Goal: Task Accomplishment & Management: Complete application form

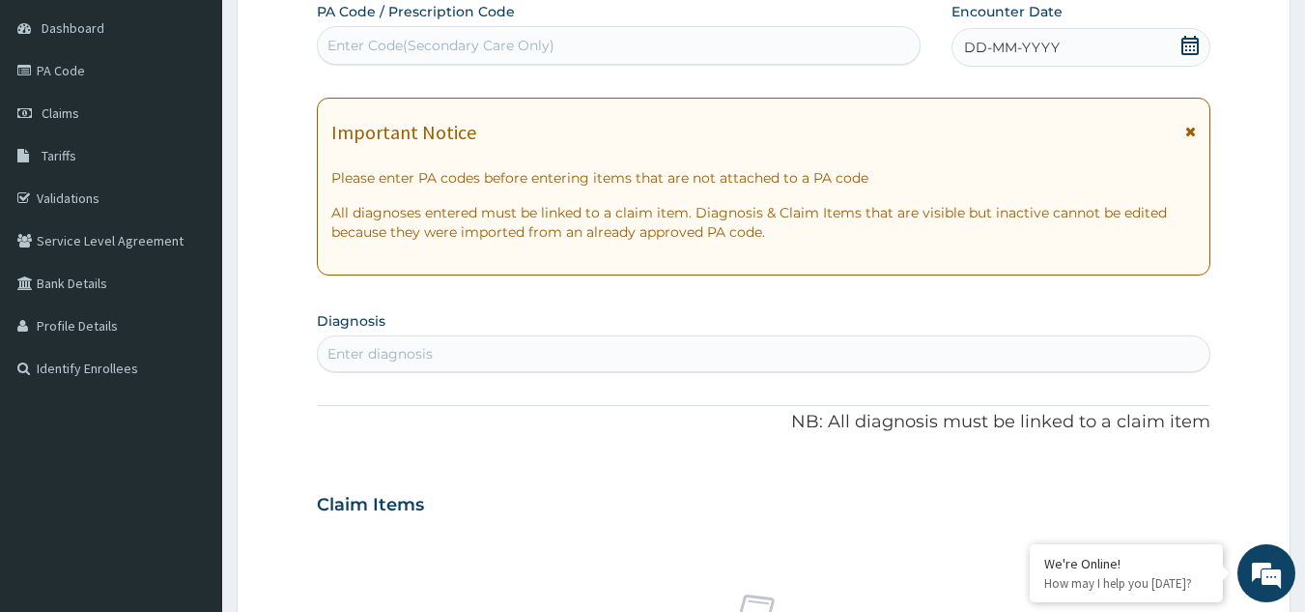
click at [1188, 44] on icon at bounding box center [1190, 45] width 19 height 19
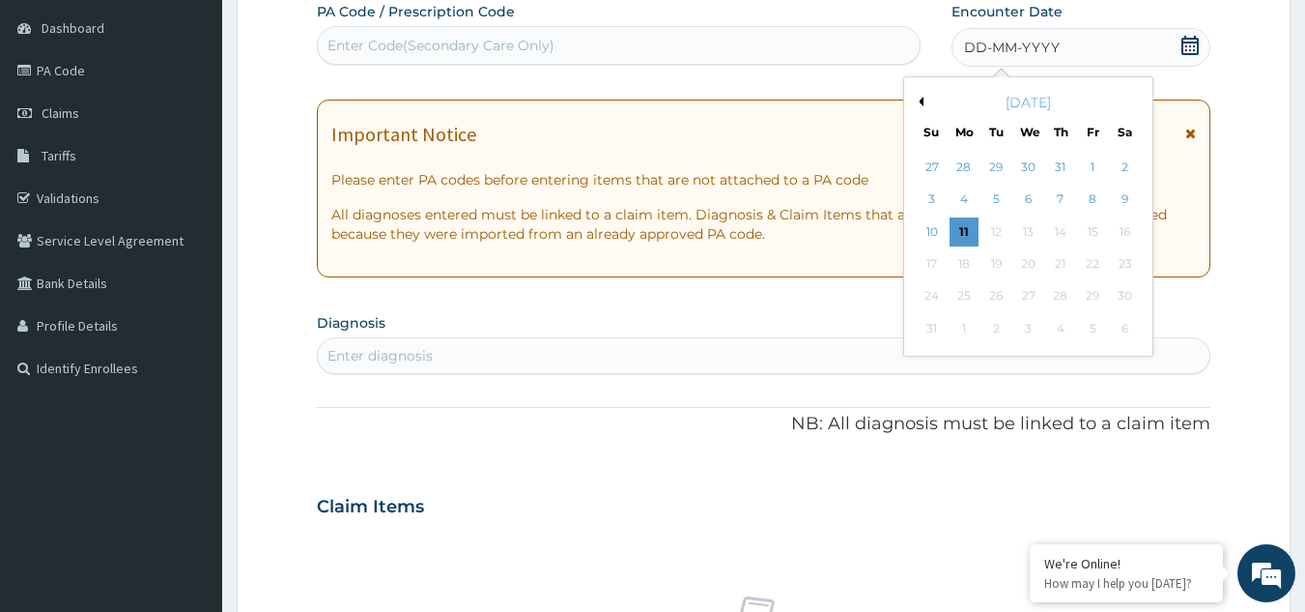
click at [920, 103] on button "Previous Month" at bounding box center [919, 102] width 10 height 10
click at [1028, 200] on div "9" at bounding box center [1029, 200] width 29 height 29
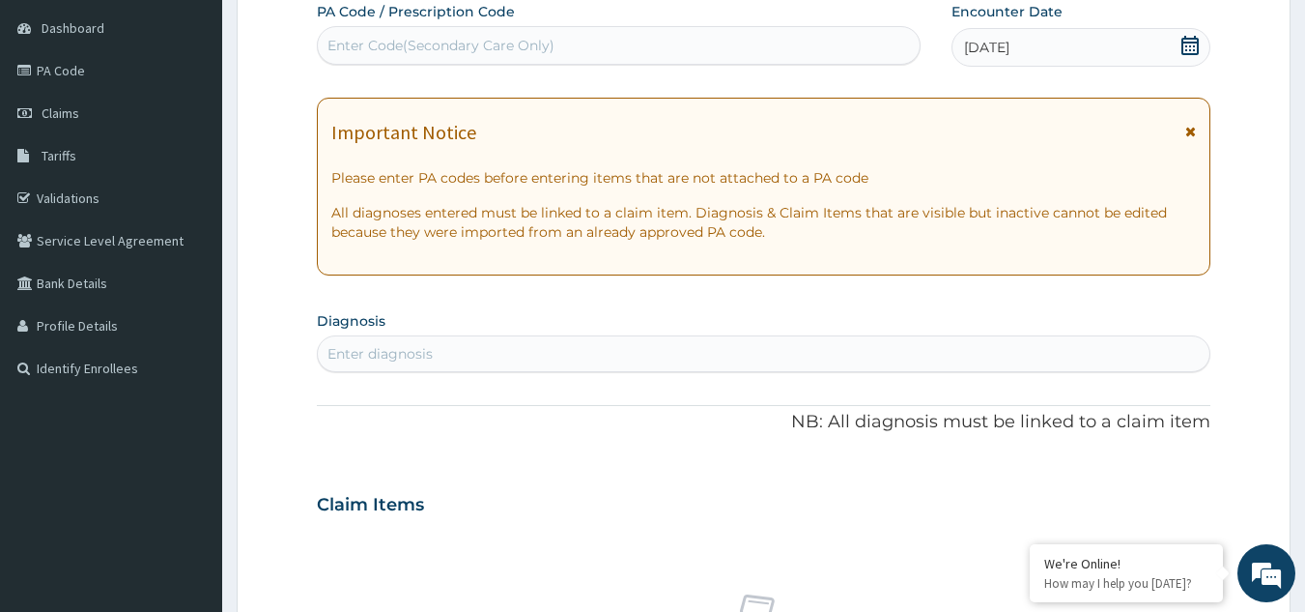
click at [766, 347] on div "Enter diagnosis" at bounding box center [764, 353] width 893 height 31
type input "[MEDICAL_DATA]"
click at [463, 369] on div "[MEDICAL_DATA] [MEDICAL_DATA]" at bounding box center [744, 353] width 852 height 31
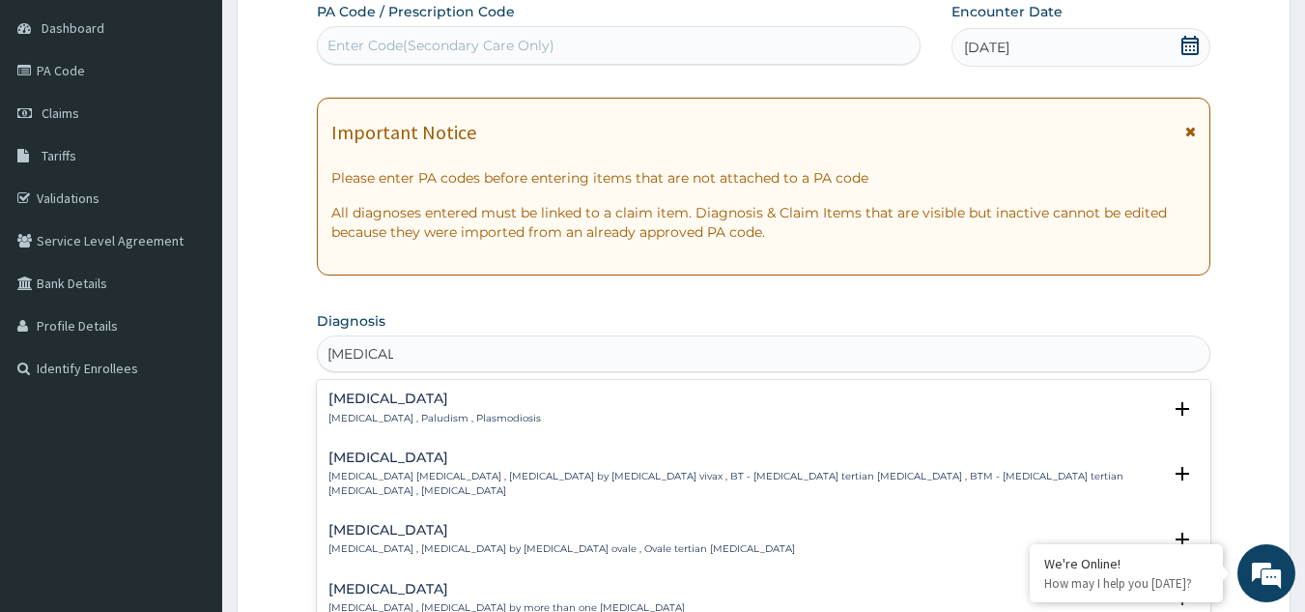
click at [355, 399] on h4 "[MEDICAL_DATA]" at bounding box center [435, 398] width 213 height 14
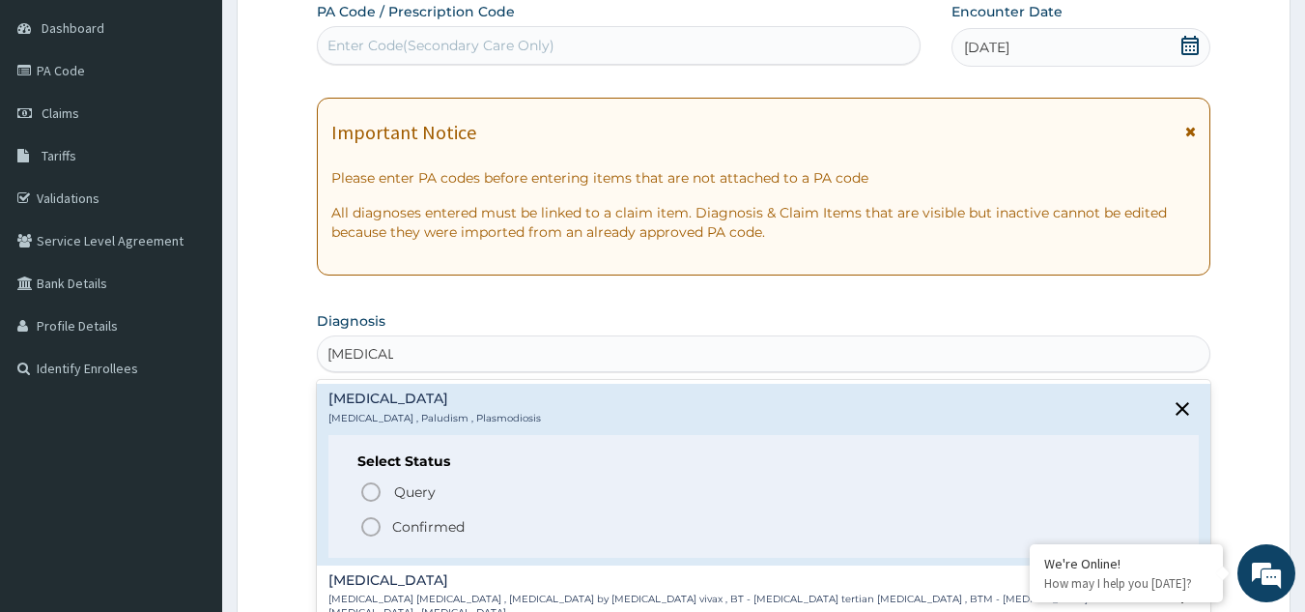
click at [386, 535] on span "Confirmed" at bounding box center [765, 526] width 812 height 23
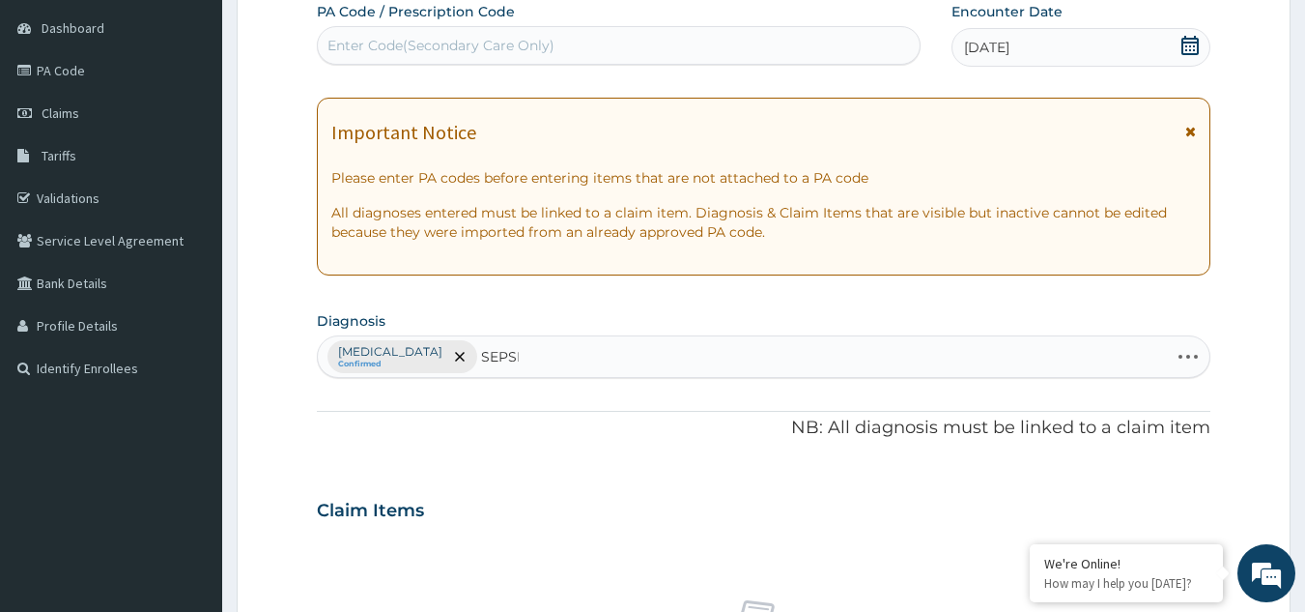
type input "[MEDICAL_DATA]"
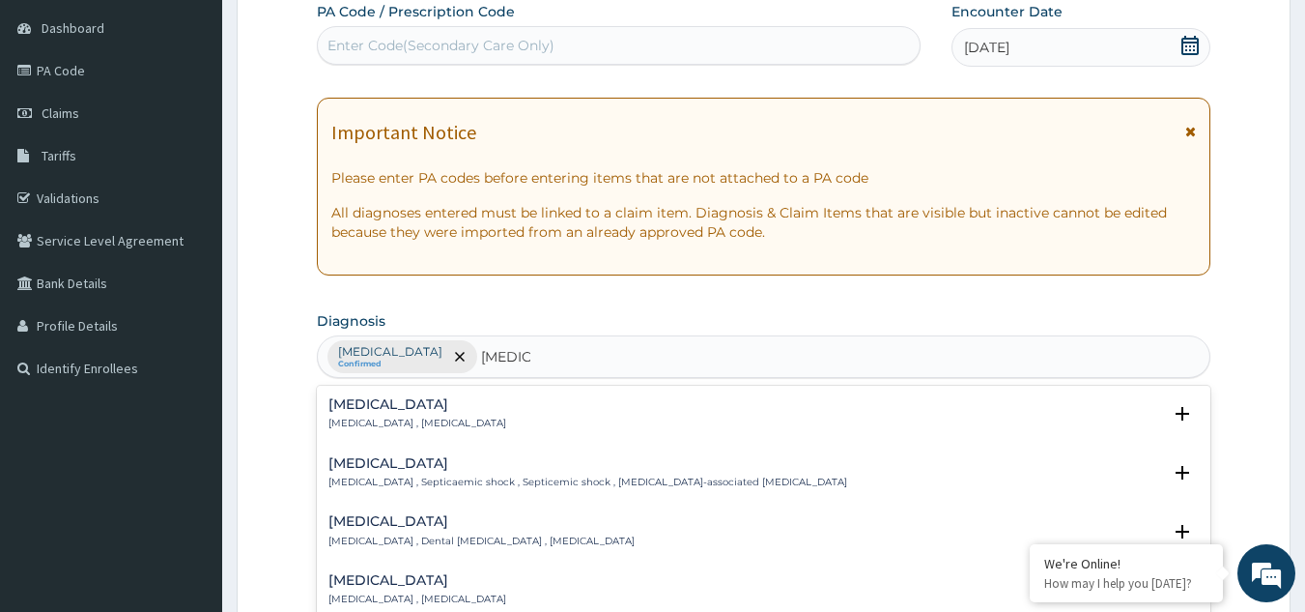
click at [357, 411] on h4 "[MEDICAL_DATA]" at bounding box center [418, 404] width 178 height 14
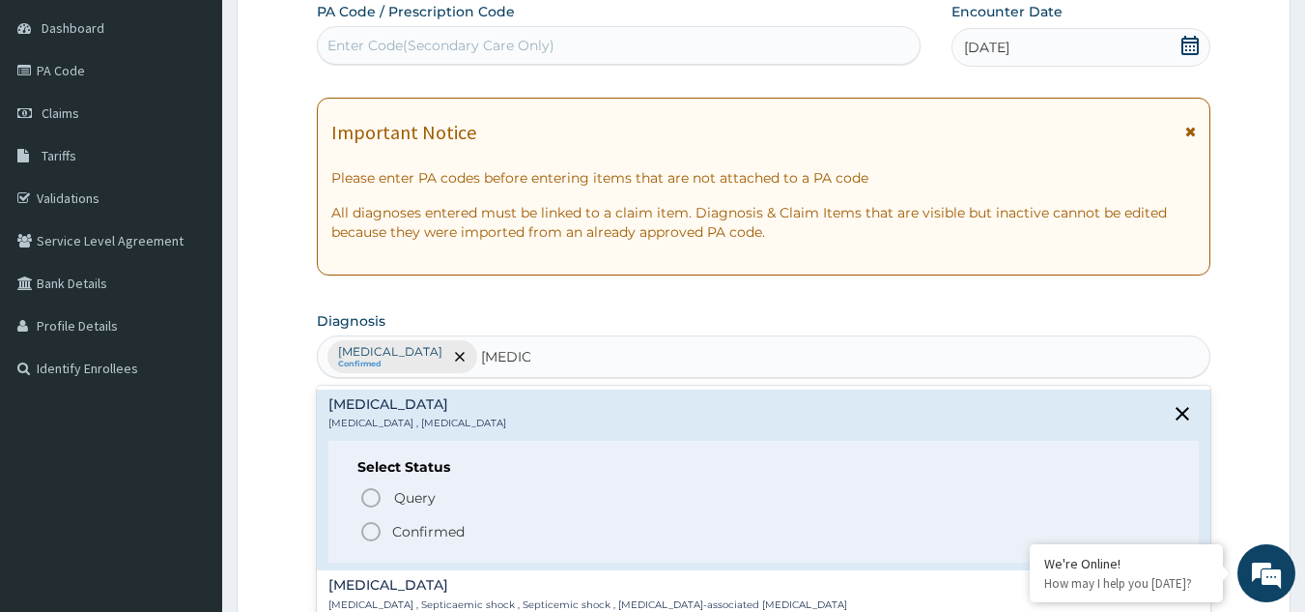
click at [369, 534] on icon "status option filled" at bounding box center [370, 531] width 23 height 23
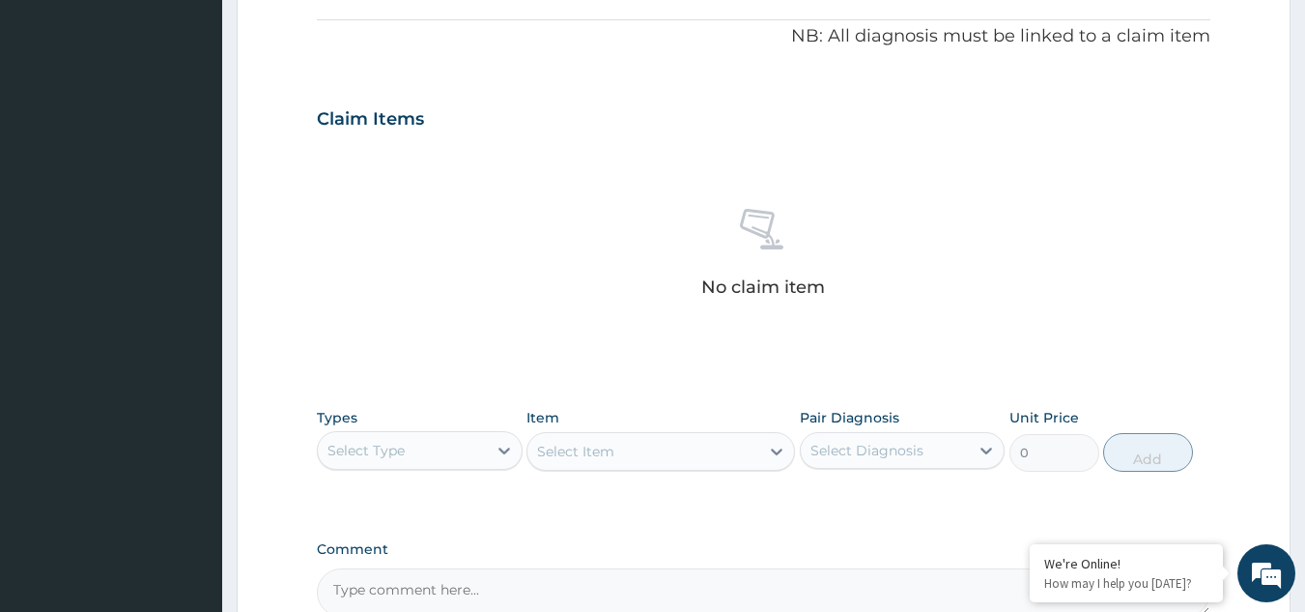
scroll to position [575, 0]
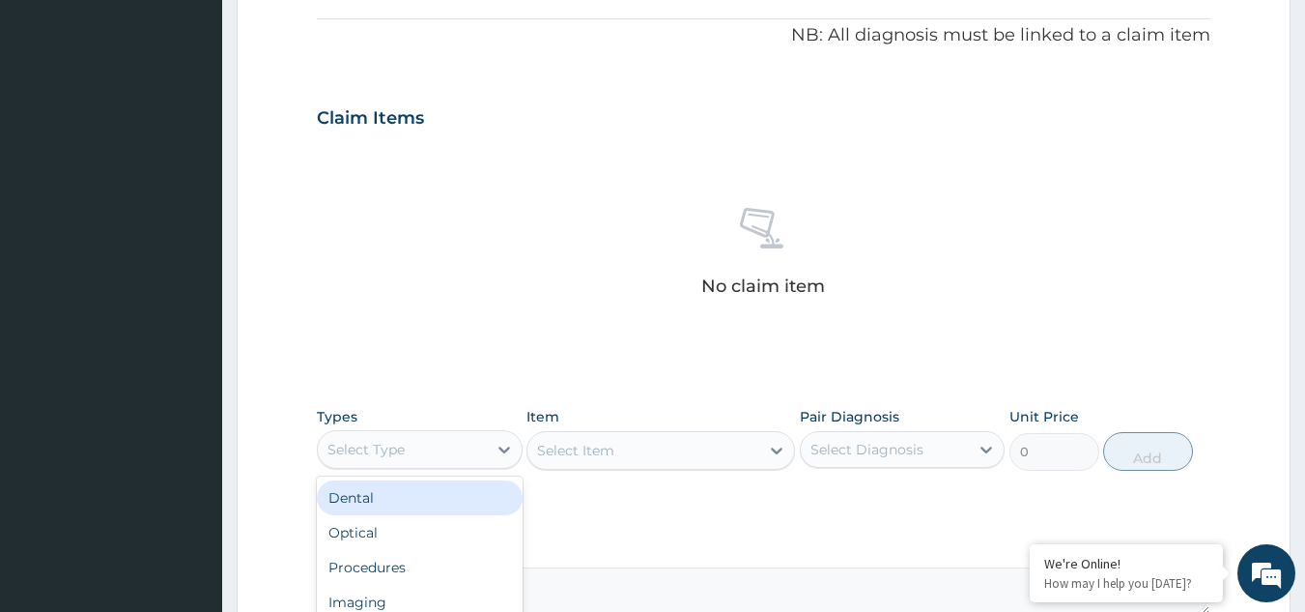
click at [452, 460] on div "Select Type" at bounding box center [402, 449] width 169 height 31
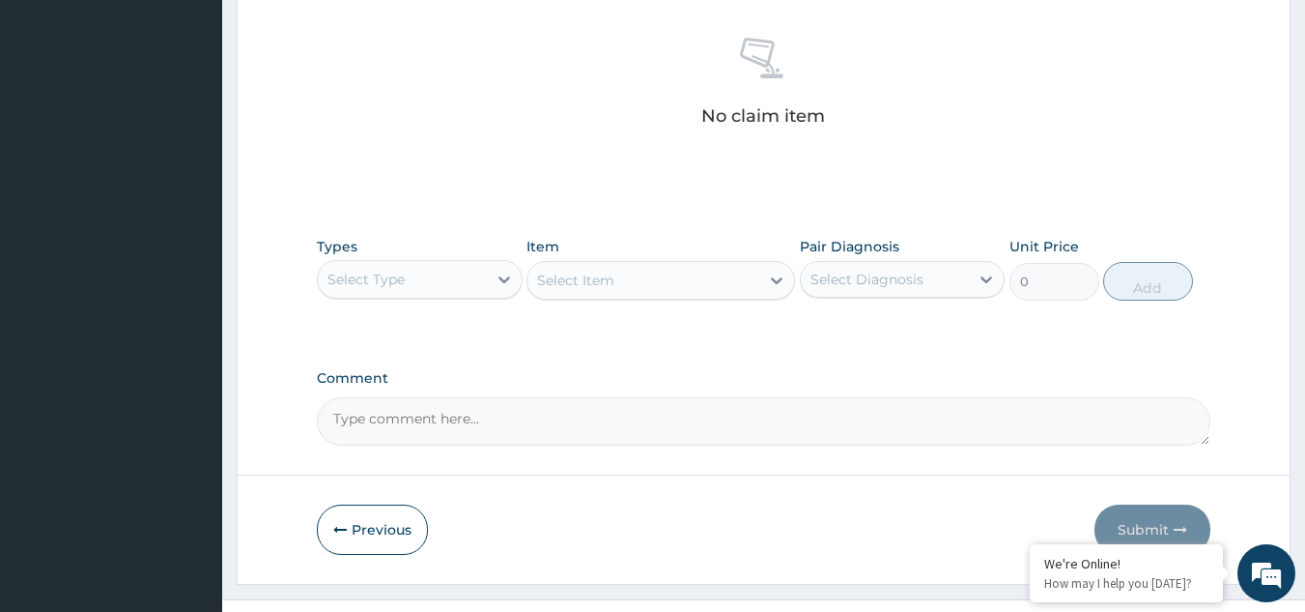
scroll to position [782, 0]
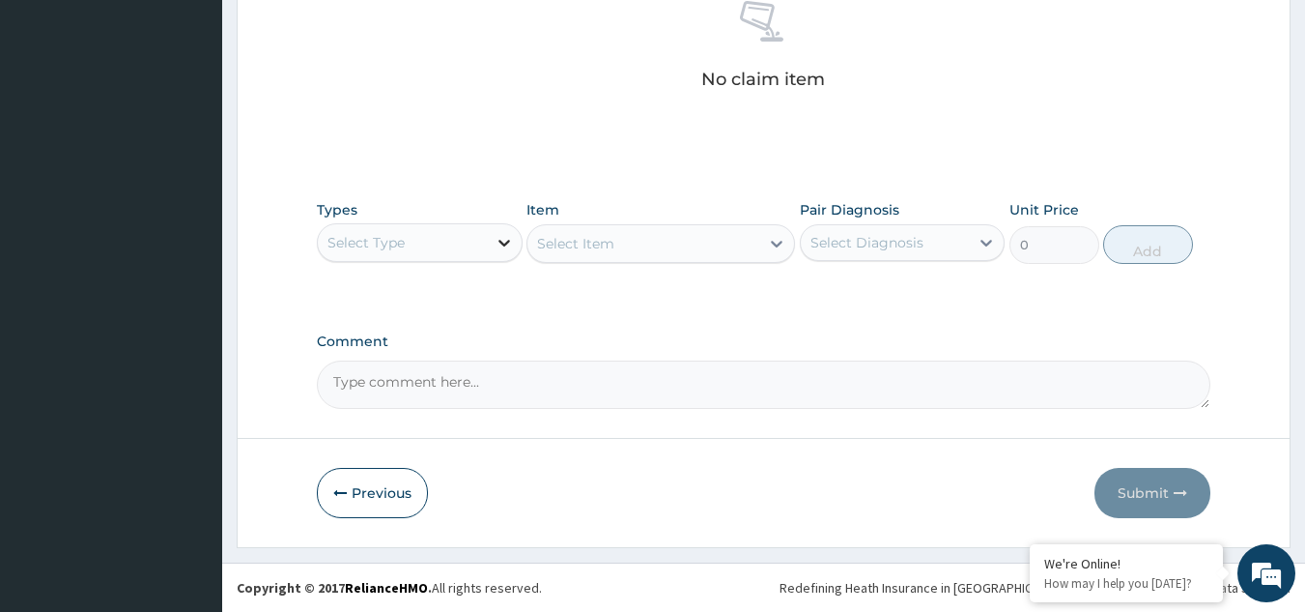
click at [500, 242] on icon at bounding box center [505, 243] width 12 height 7
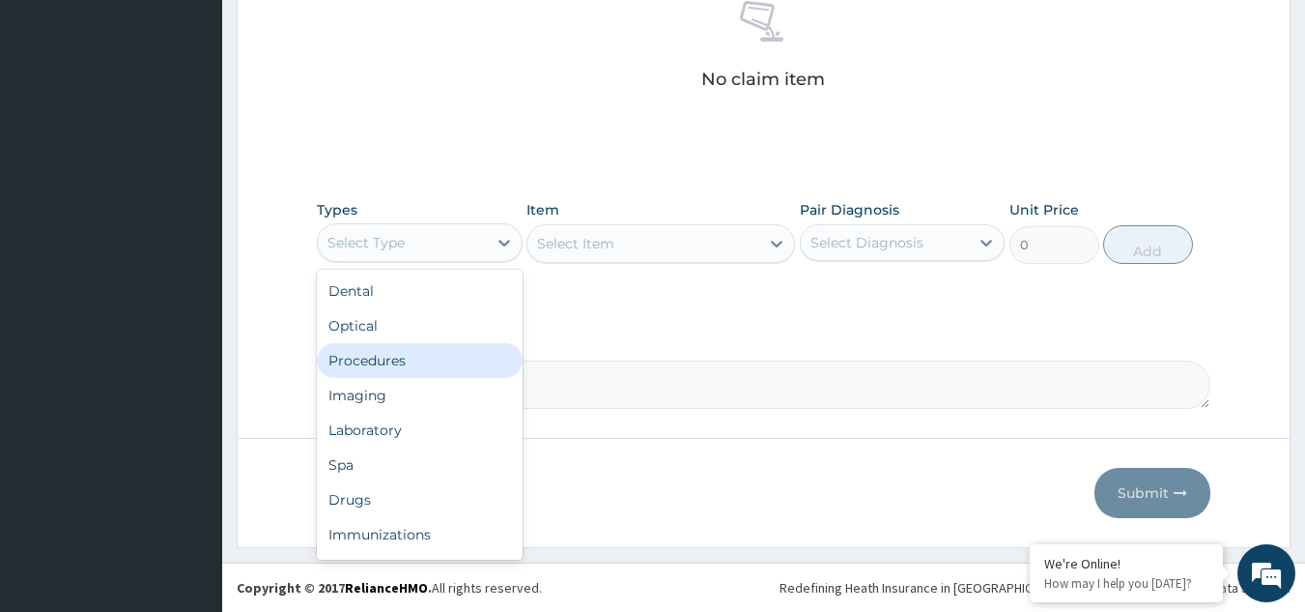
click at [421, 372] on div "Procedures" at bounding box center [420, 360] width 206 height 35
click at [421, 372] on textarea "Comment" at bounding box center [764, 384] width 895 height 48
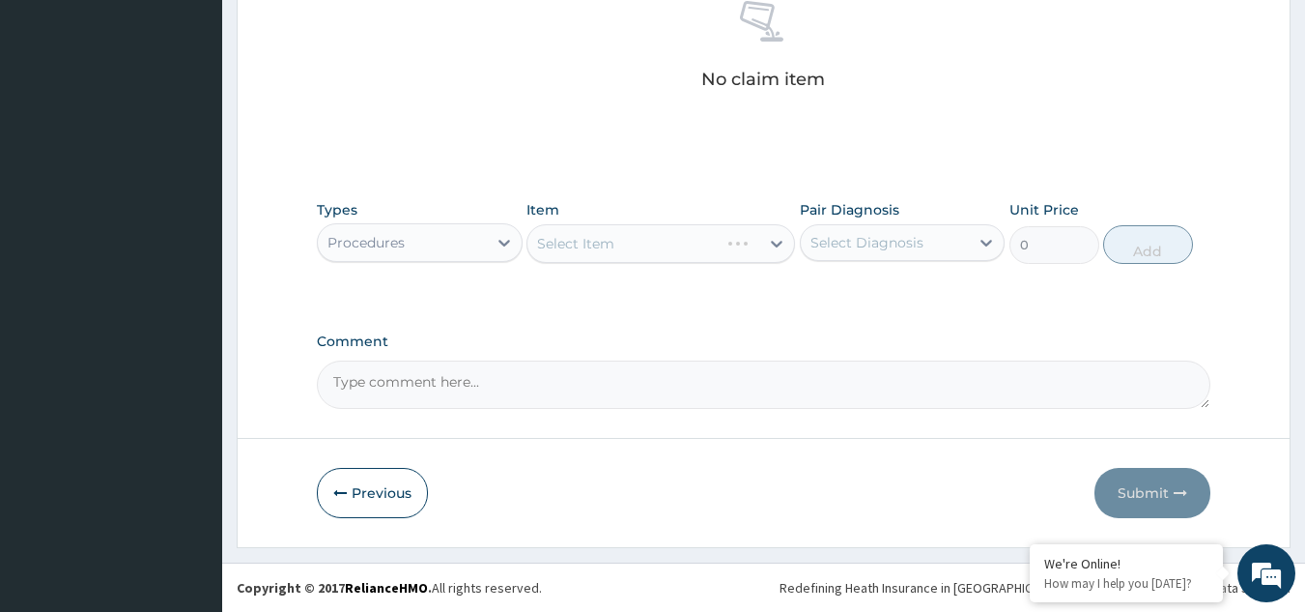
click at [777, 242] on div "Select Item" at bounding box center [661, 243] width 269 height 39
click at [777, 242] on icon at bounding box center [776, 243] width 19 height 19
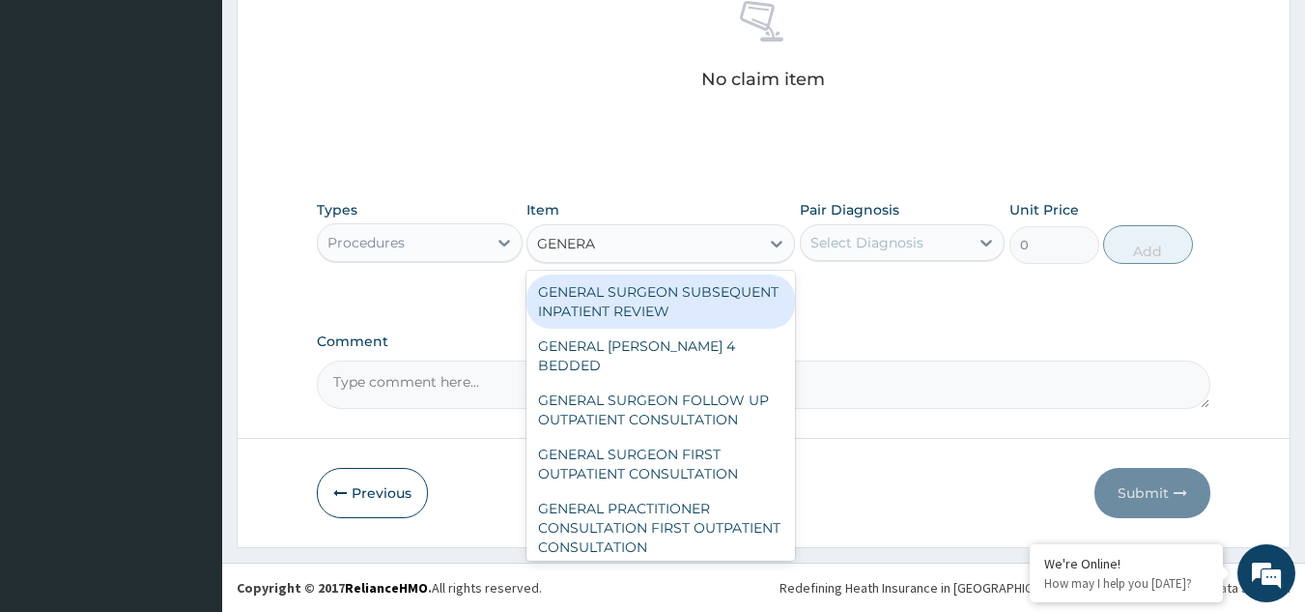
type input "GENERAL"
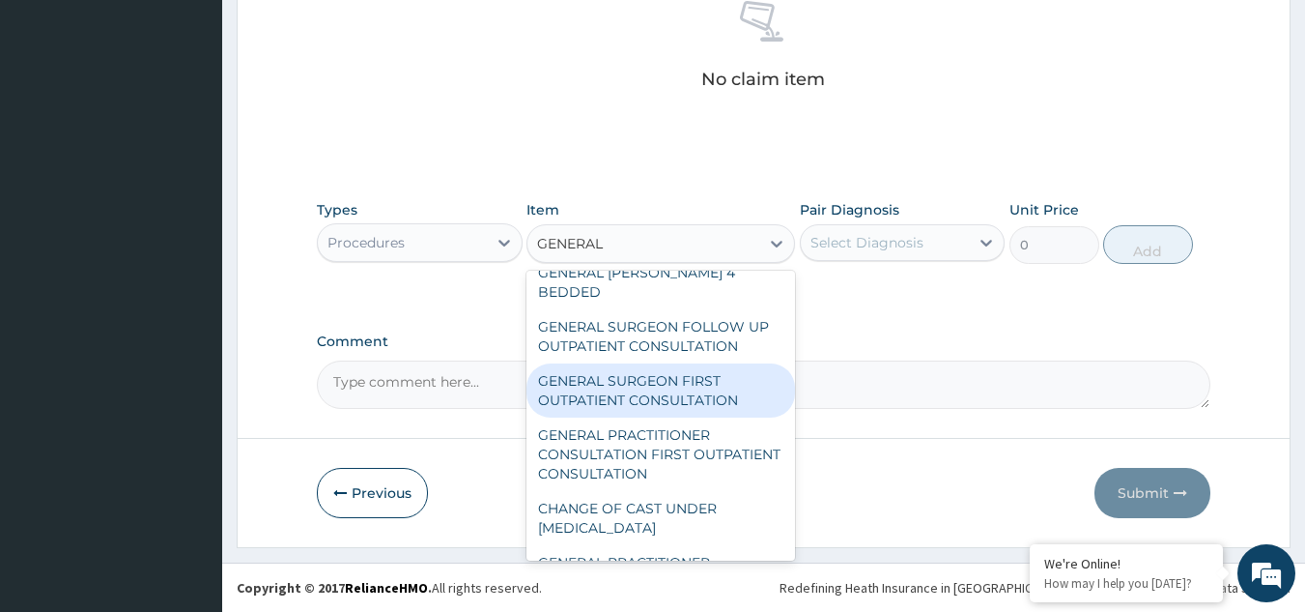
scroll to position [74, 0]
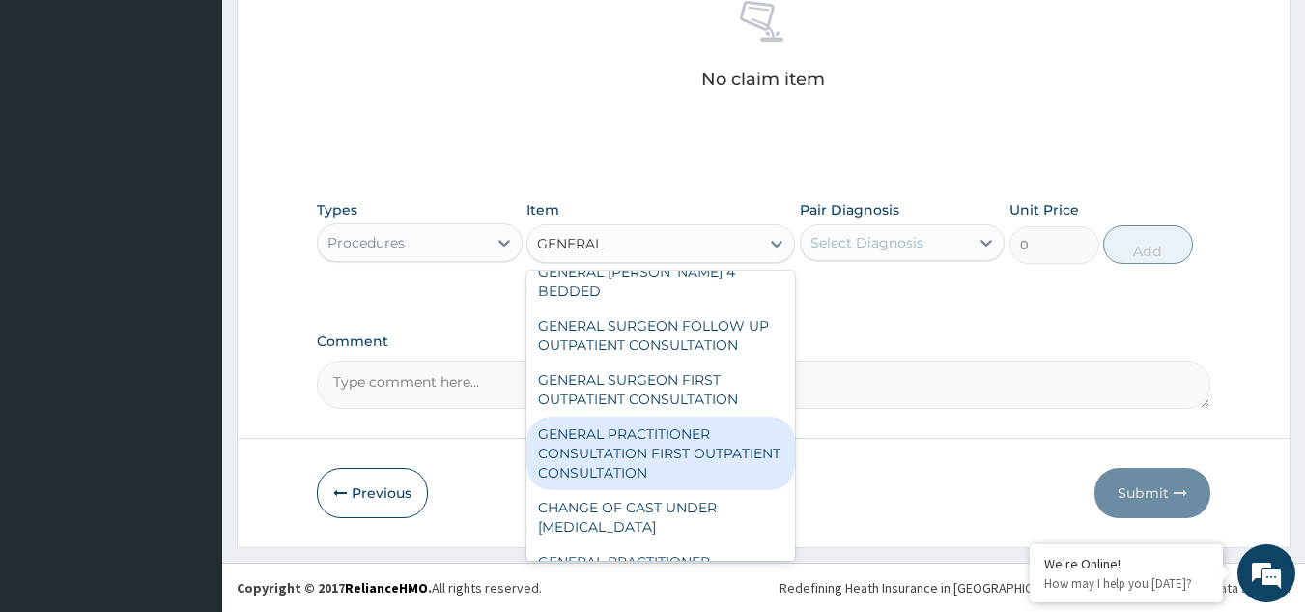
click at [653, 455] on div "GENERAL PRACTITIONER CONSULTATION FIRST OUTPATIENT CONSULTATION" at bounding box center [661, 452] width 269 height 73
type input "3000"
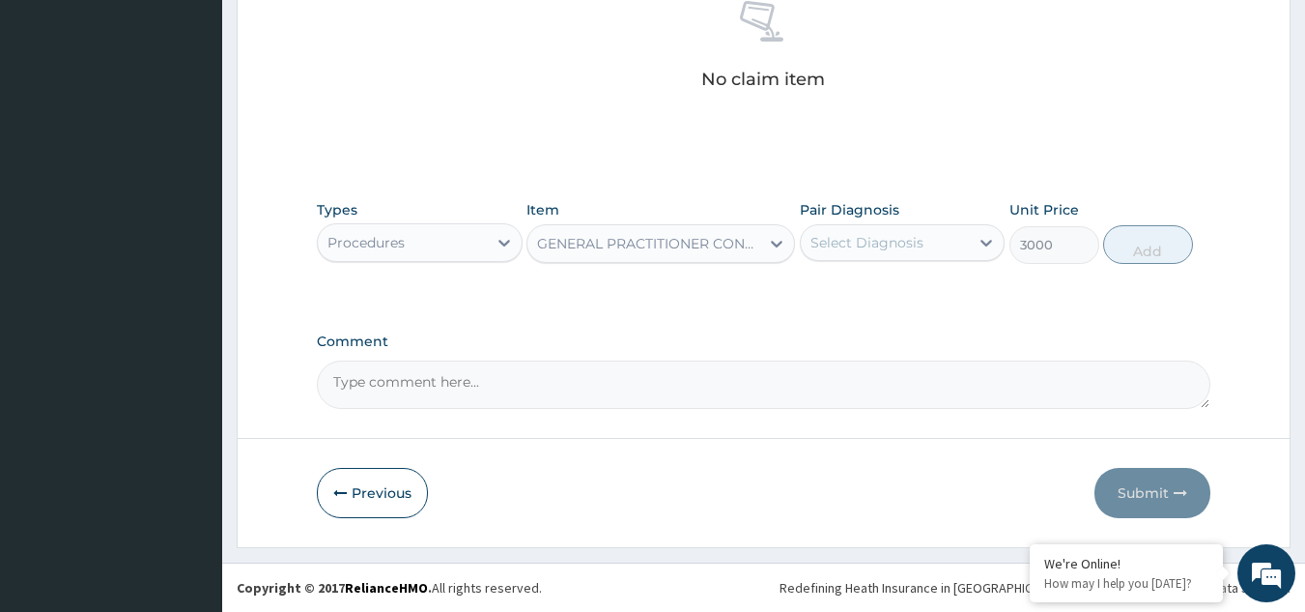
click at [851, 239] on div "Select Diagnosis" at bounding box center [867, 242] width 113 height 19
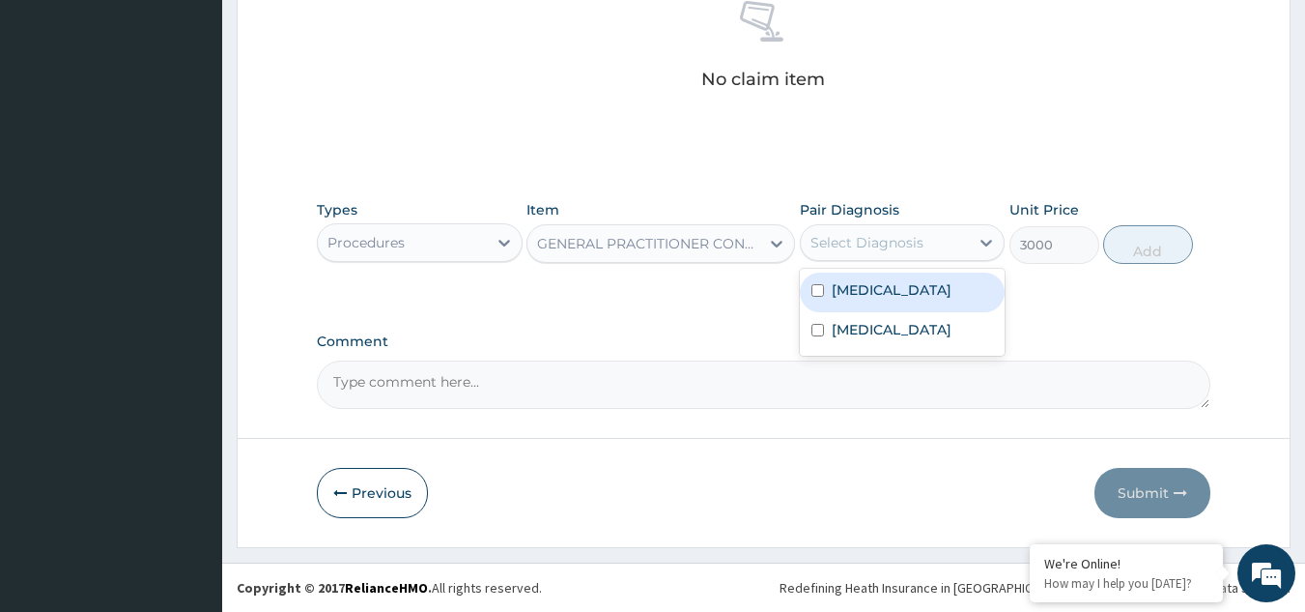
click at [847, 289] on label "[MEDICAL_DATA]" at bounding box center [892, 289] width 120 height 19
checkbox input "true"
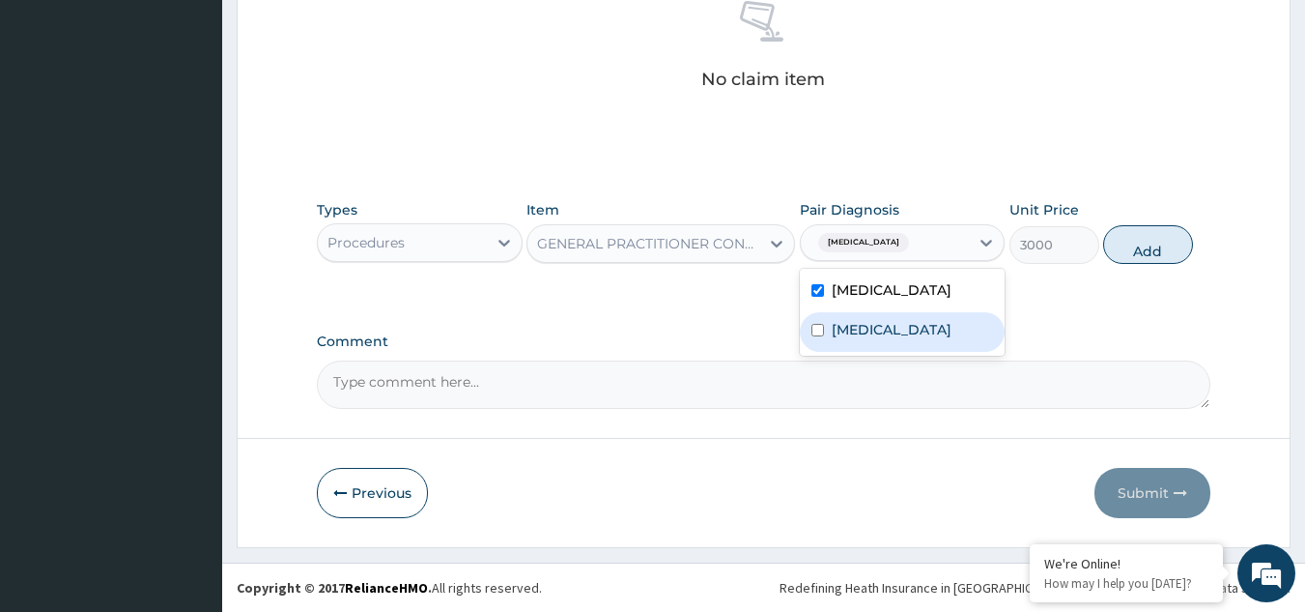
click at [847, 324] on label "[MEDICAL_DATA]" at bounding box center [892, 329] width 120 height 19
checkbox input "true"
click at [1120, 244] on button "Add" at bounding box center [1148, 244] width 90 height 39
type input "0"
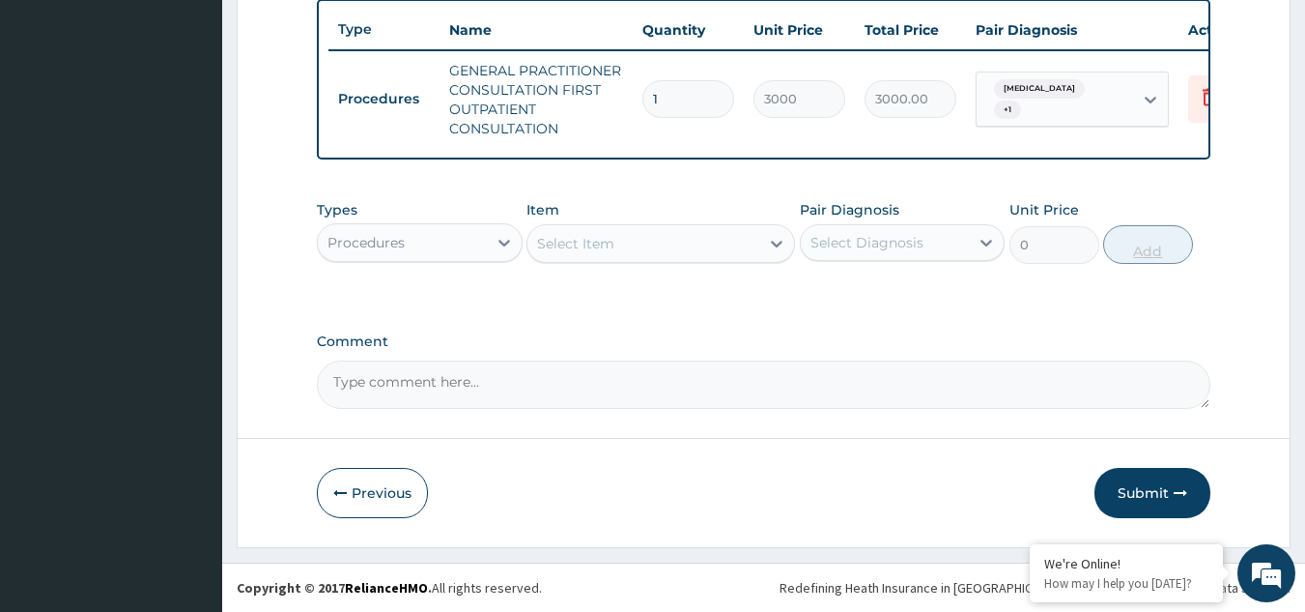
scroll to position [734, 0]
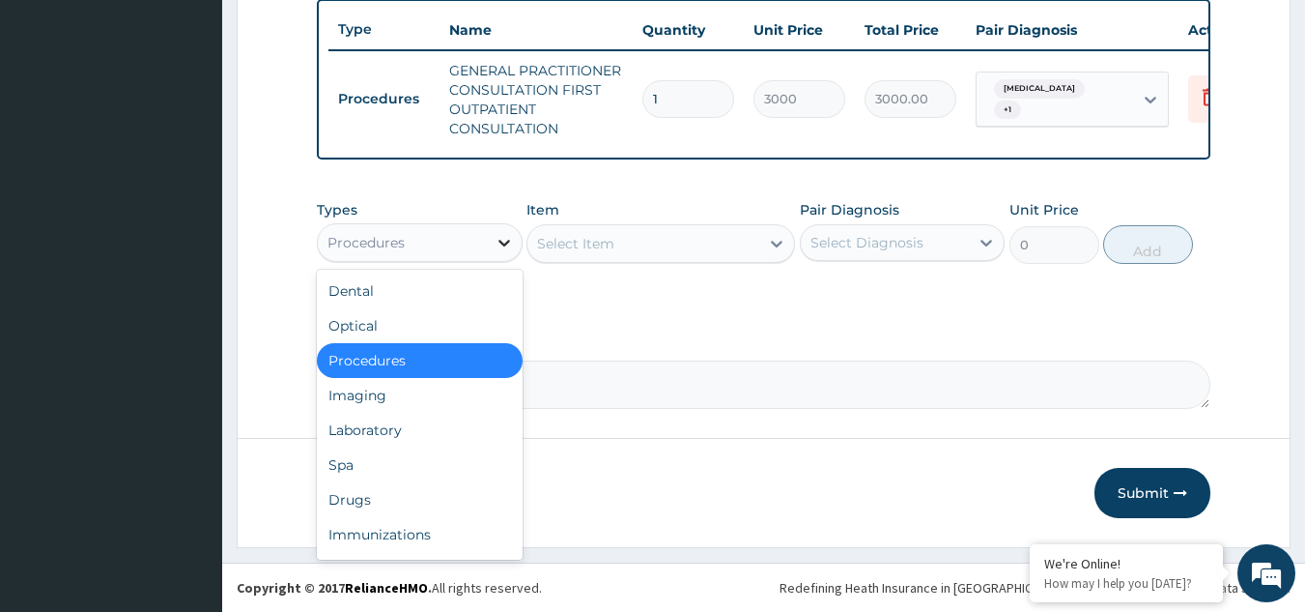
click at [496, 244] on icon at bounding box center [504, 242] width 19 height 19
click at [400, 431] on div "Laboratory" at bounding box center [420, 430] width 206 height 35
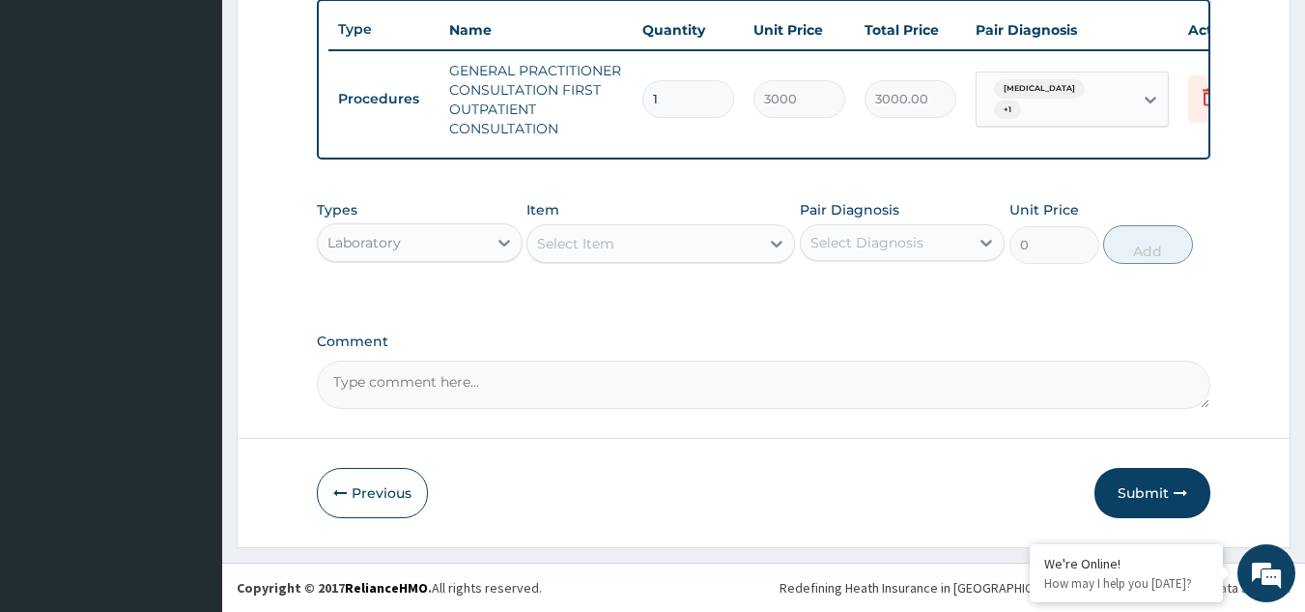
click at [779, 245] on icon at bounding box center [777, 244] width 12 height 7
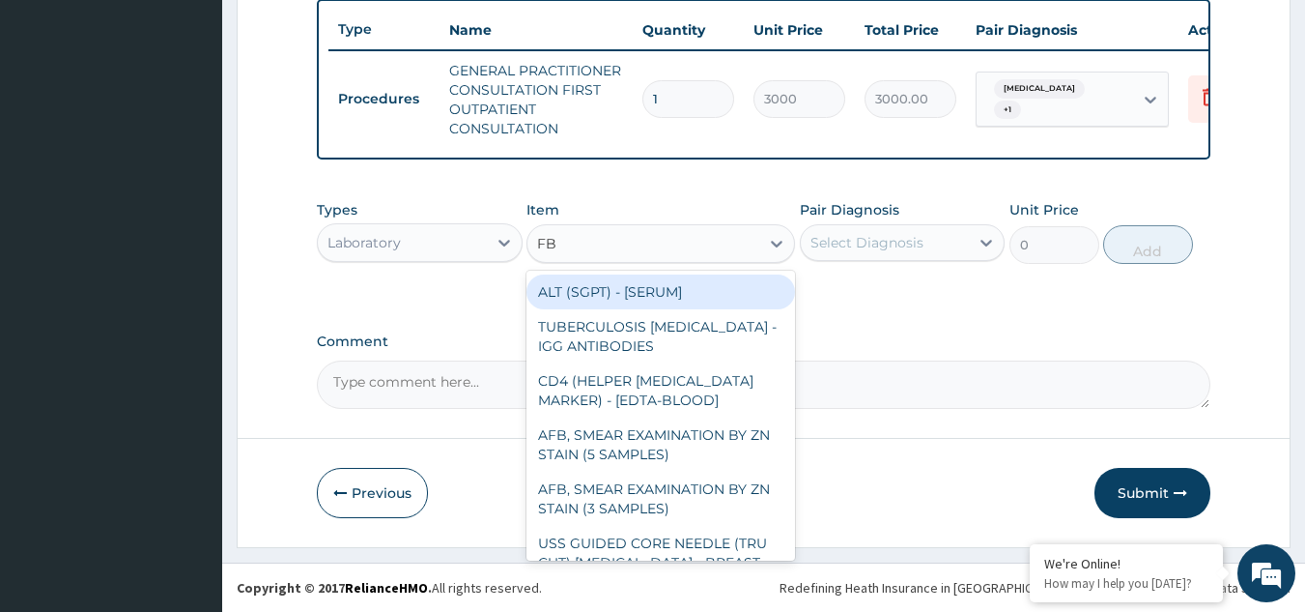
type input "FBC"
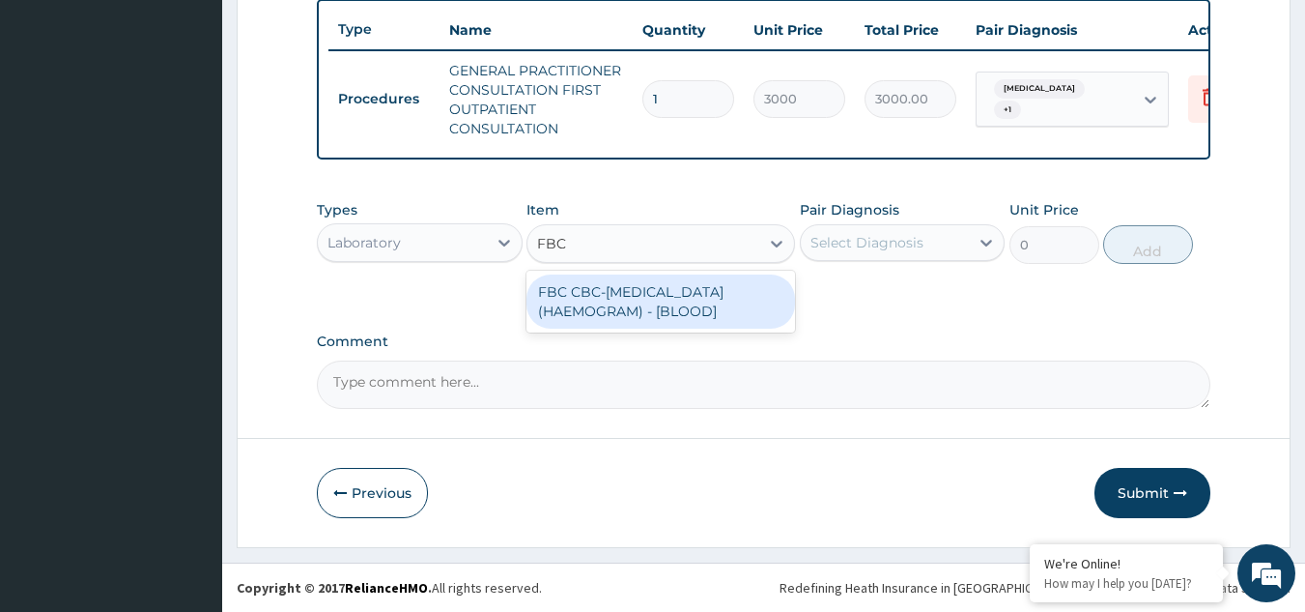
click at [685, 290] on div "FBC CBC-[MEDICAL_DATA] (HAEMOGRAM) - [BLOOD]" at bounding box center [661, 301] width 269 height 54
type input "3000"
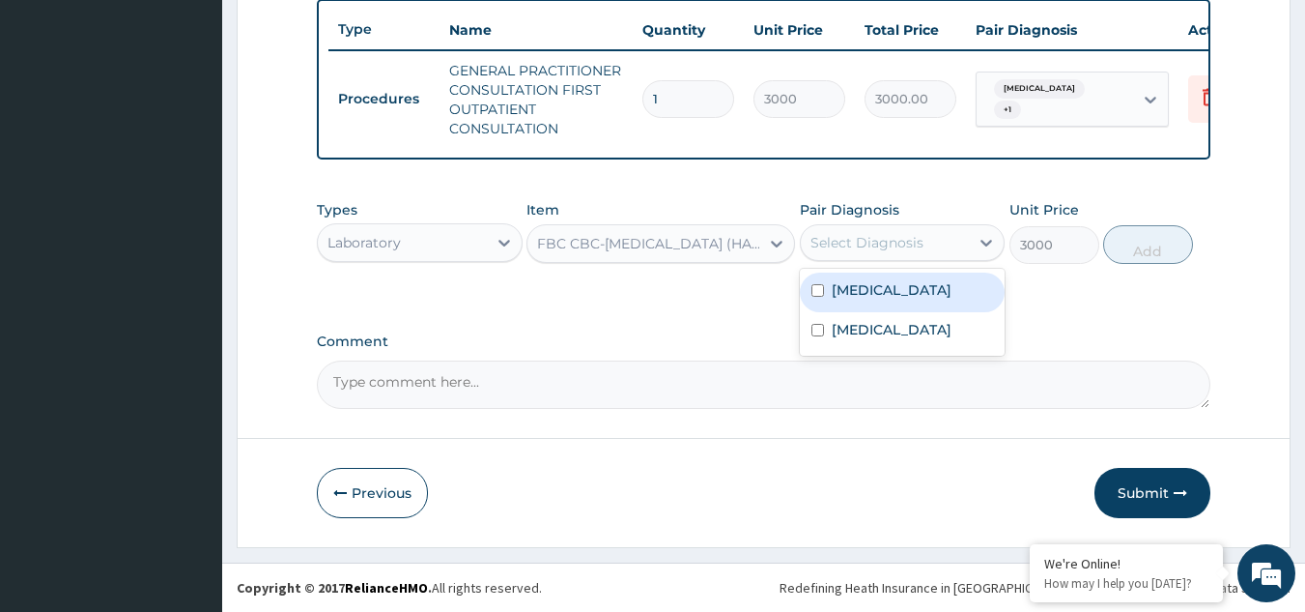
click at [930, 232] on div "Select Diagnosis" at bounding box center [885, 242] width 169 height 31
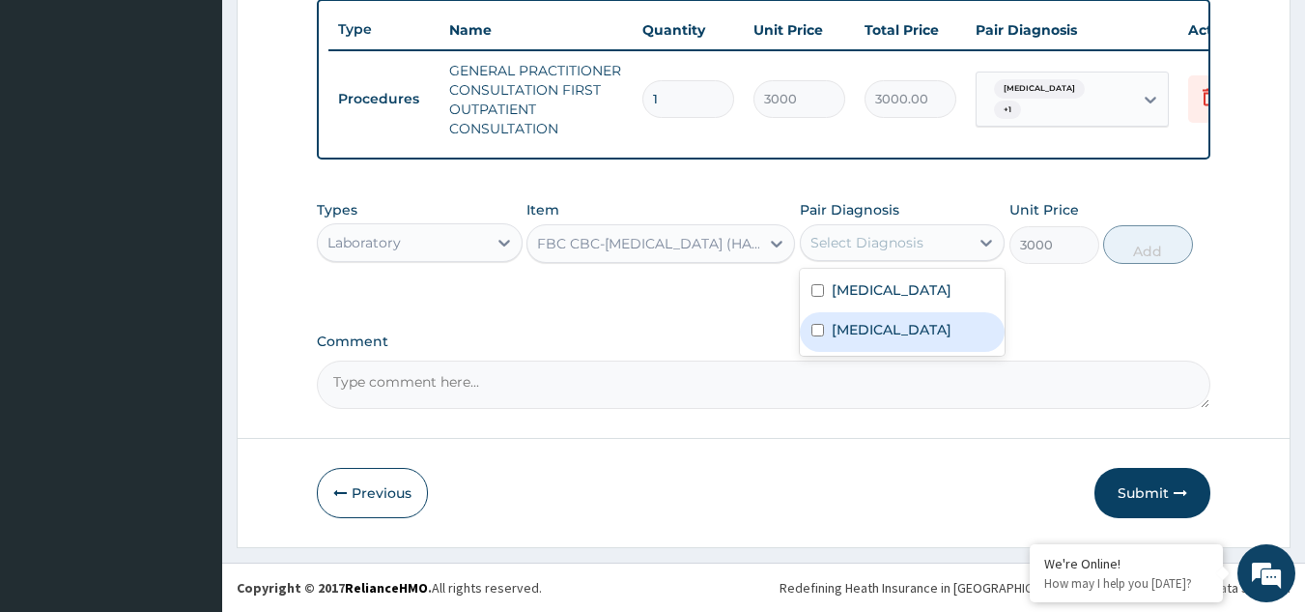
click at [874, 323] on label "[MEDICAL_DATA]" at bounding box center [892, 329] width 120 height 19
checkbox input "true"
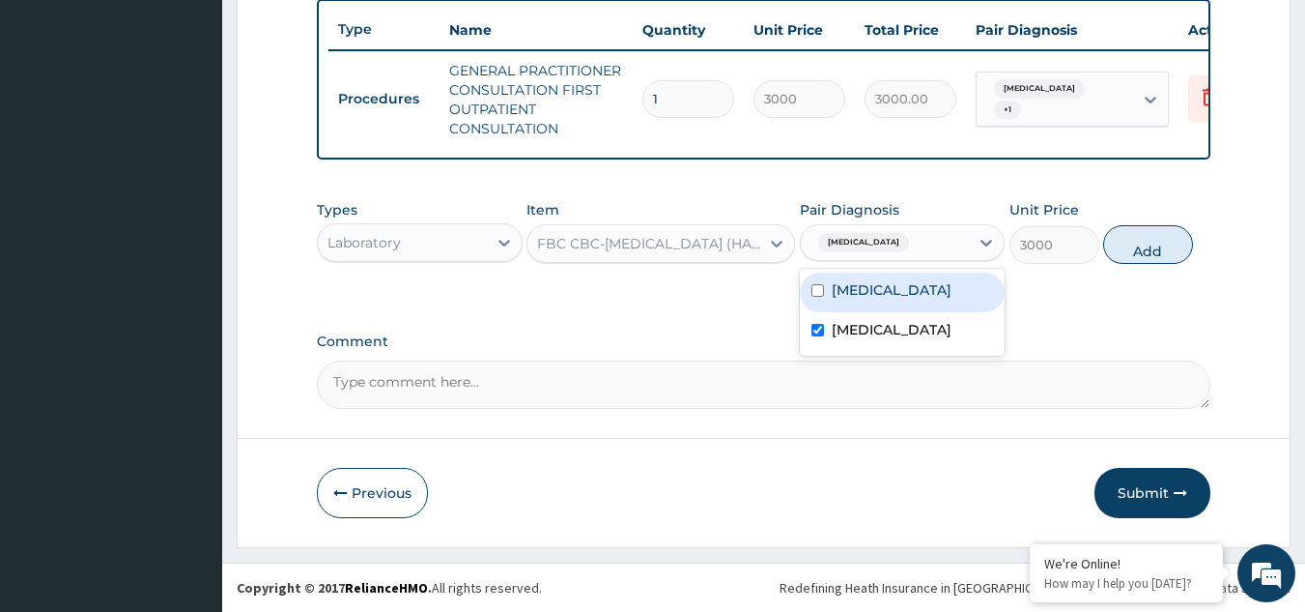
click at [865, 299] on label "[MEDICAL_DATA]" at bounding box center [892, 289] width 120 height 19
checkbox input "true"
click at [1158, 243] on button "Add" at bounding box center [1148, 244] width 90 height 39
type input "0"
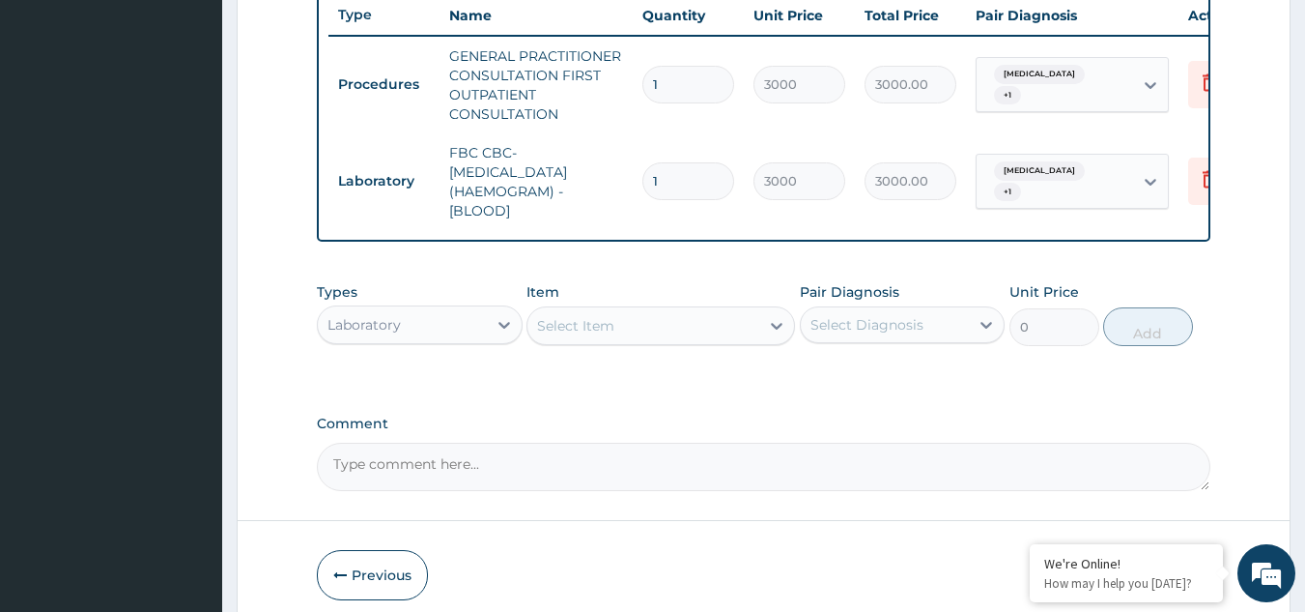
click at [725, 341] on div "Select Item" at bounding box center [644, 325] width 232 height 31
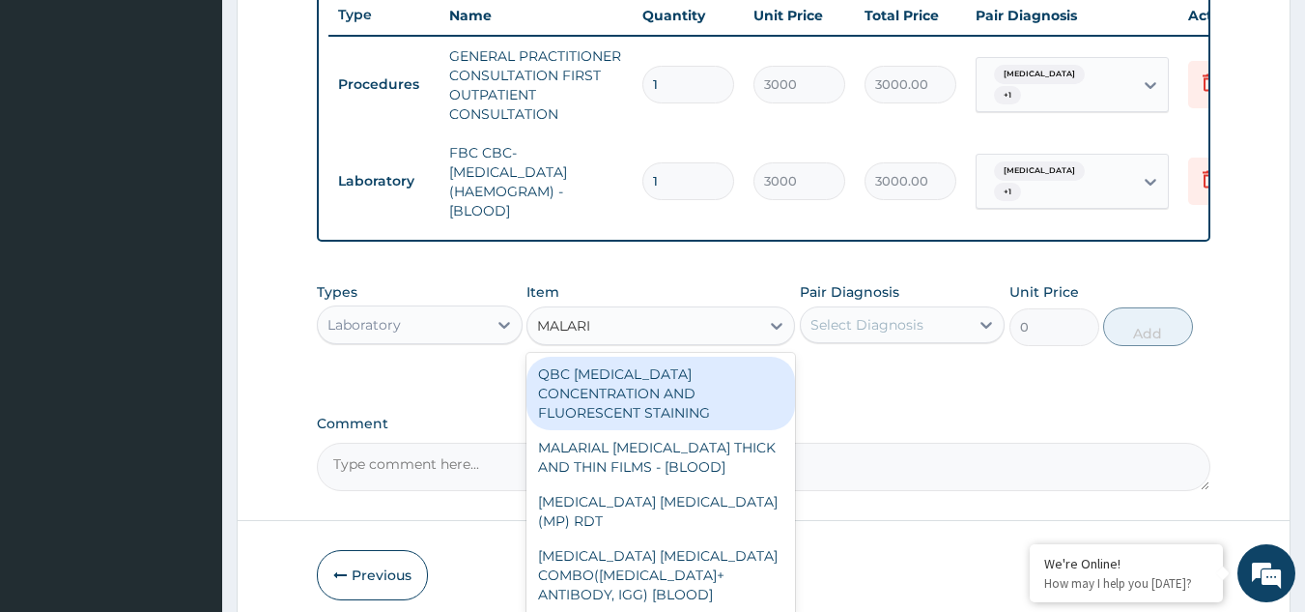
type input "[MEDICAL_DATA]"
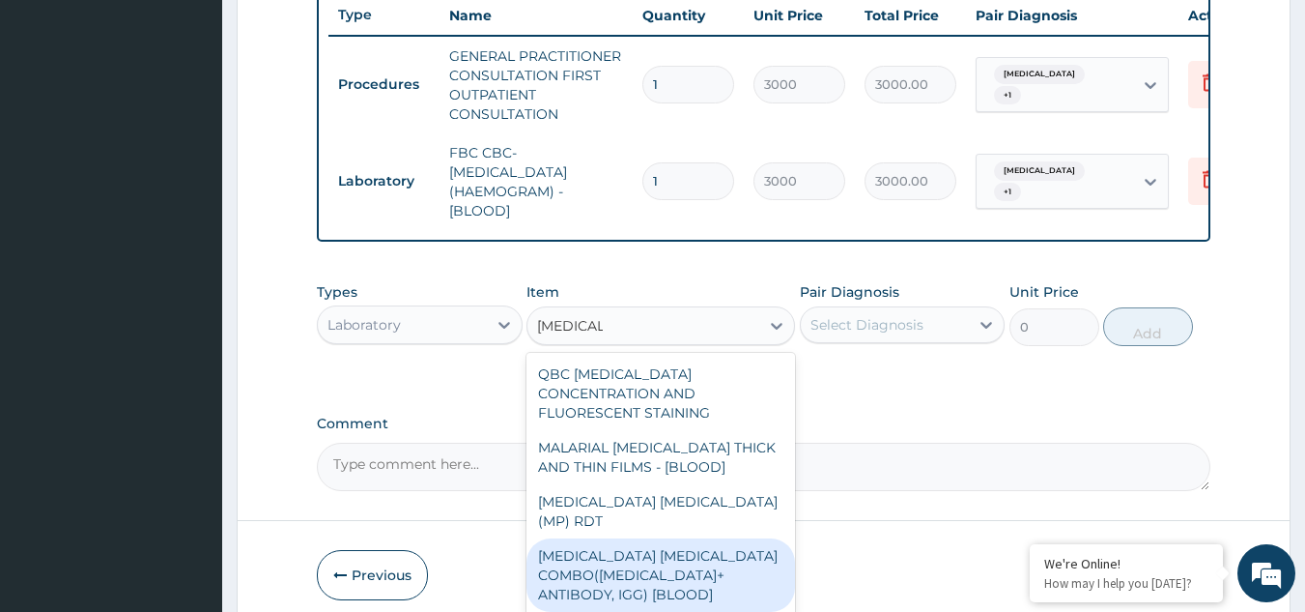
click at [634, 557] on div "[MEDICAL_DATA] [MEDICAL_DATA] COMBO([MEDICAL_DATA]+ ANTIBODY, IGG) [BLOOD]" at bounding box center [661, 574] width 269 height 73
type input "2000"
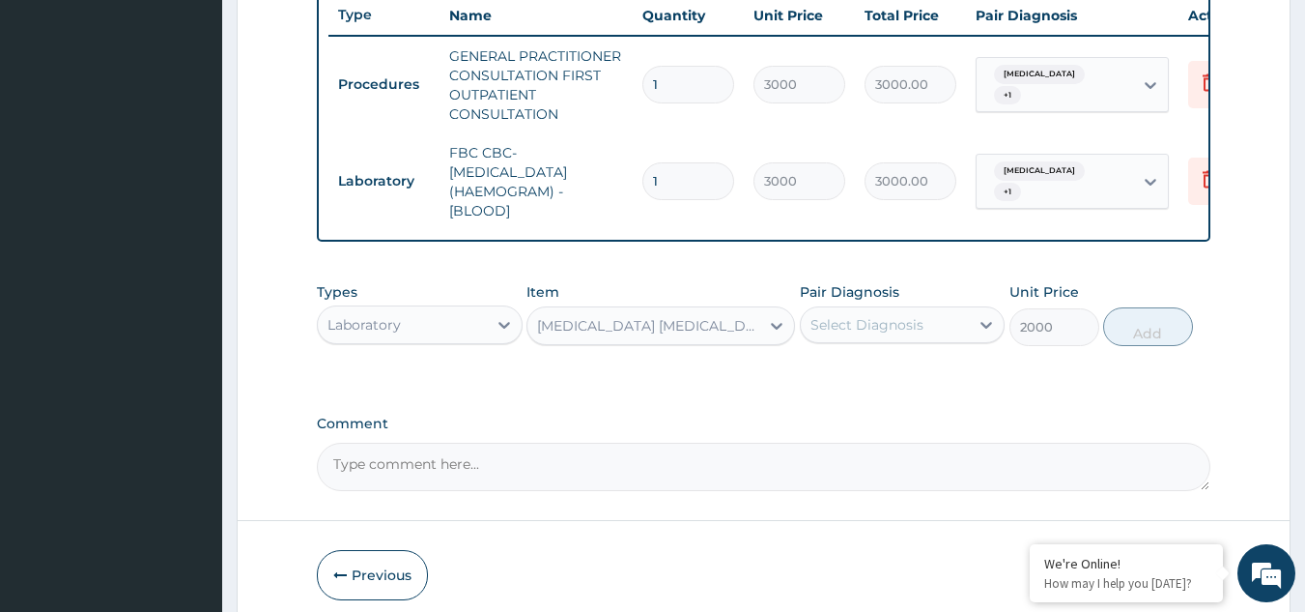
click at [888, 340] on div "Select Diagnosis" at bounding box center [885, 324] width 169 height 31
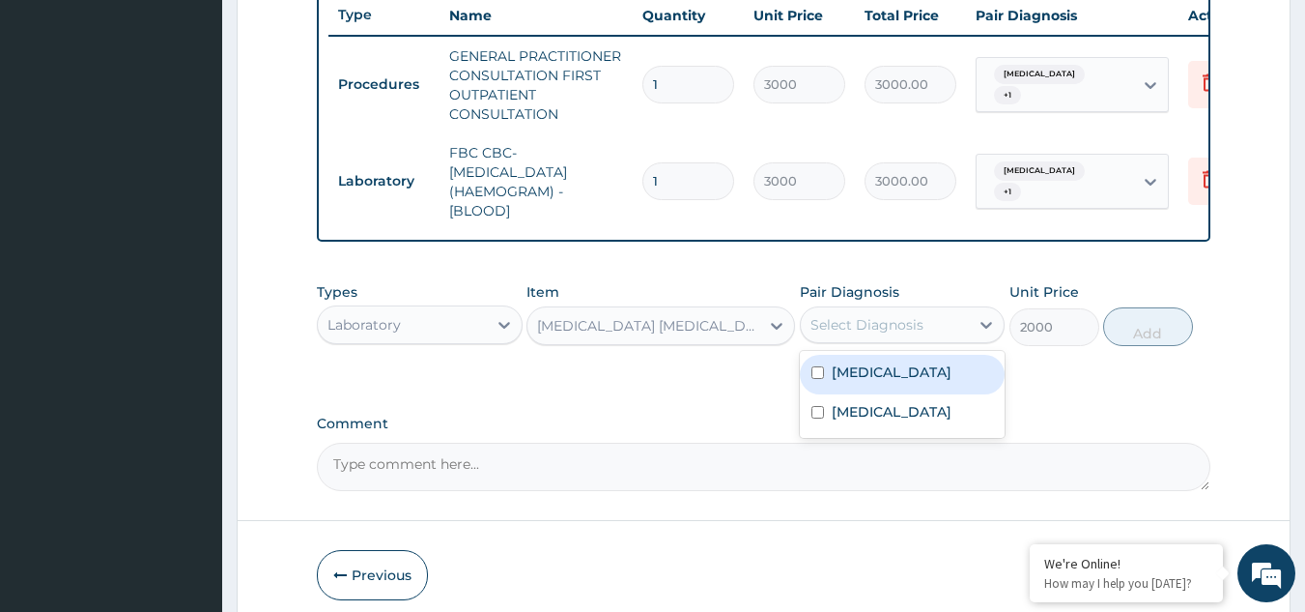
click at [837, 382] on label "[MEDICAL_DATA]" at bounding box center [892, 371] width 120 height 19
checkbox input "true"
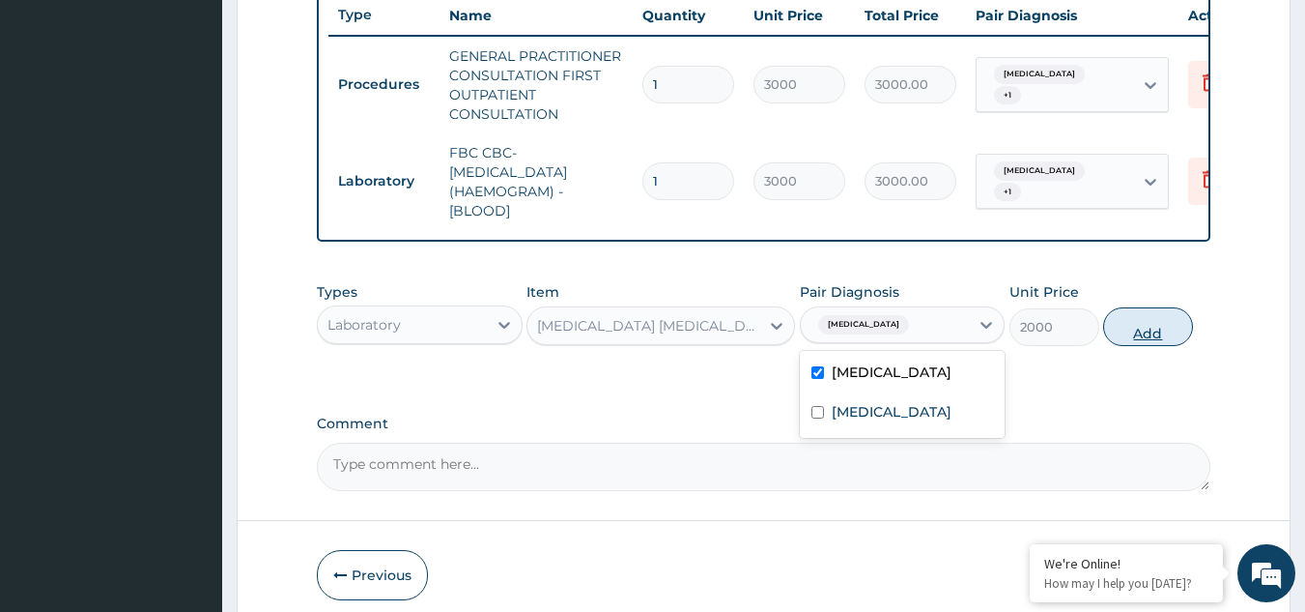
click at [1152, 331] on button "Add" at bounding box center [1148, 326] width 90 height 39
type input "0"
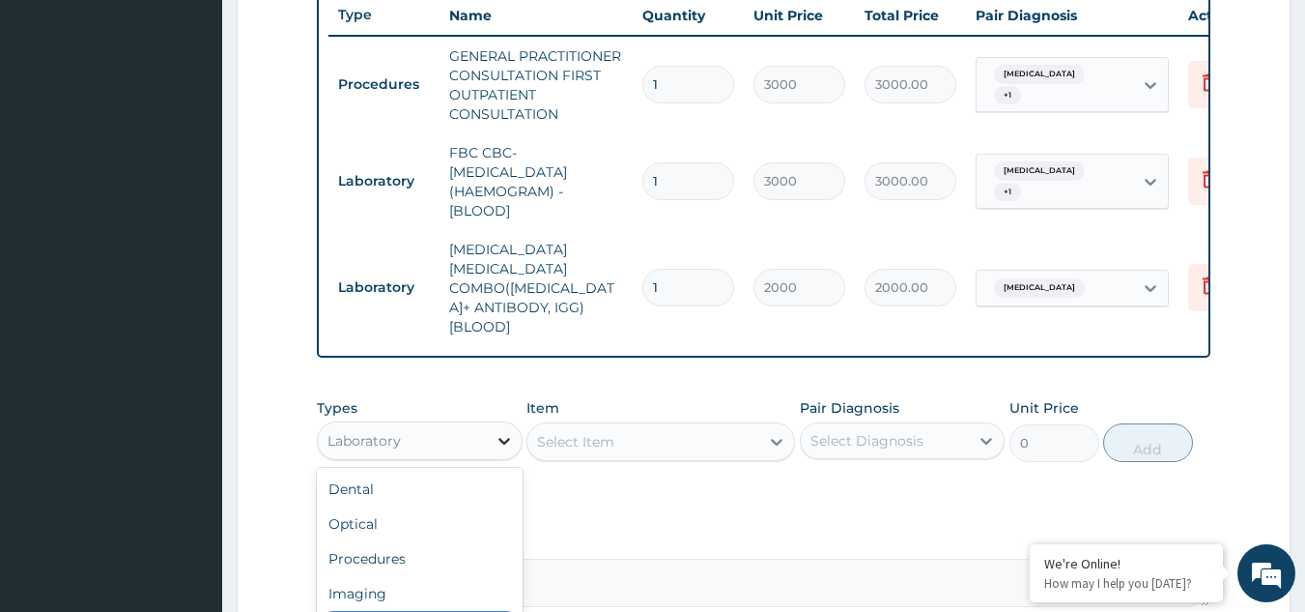
click at [500, 431] on icon at bounding box center [504, 440] width 19 height 19
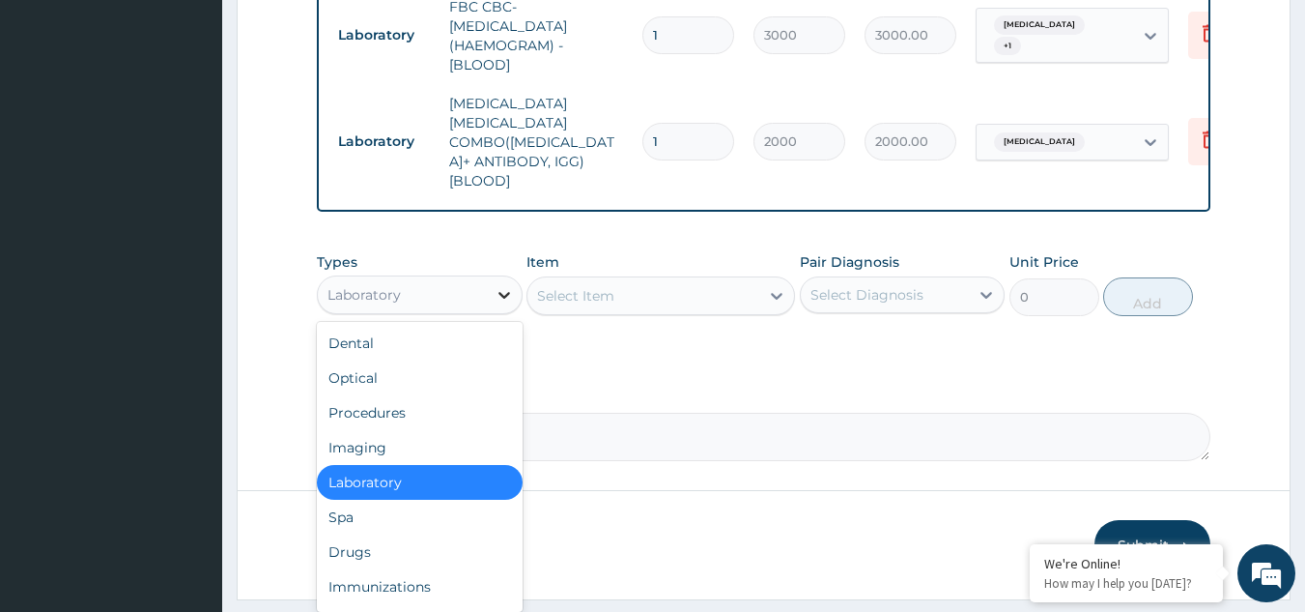
scroll to position [881, 0]
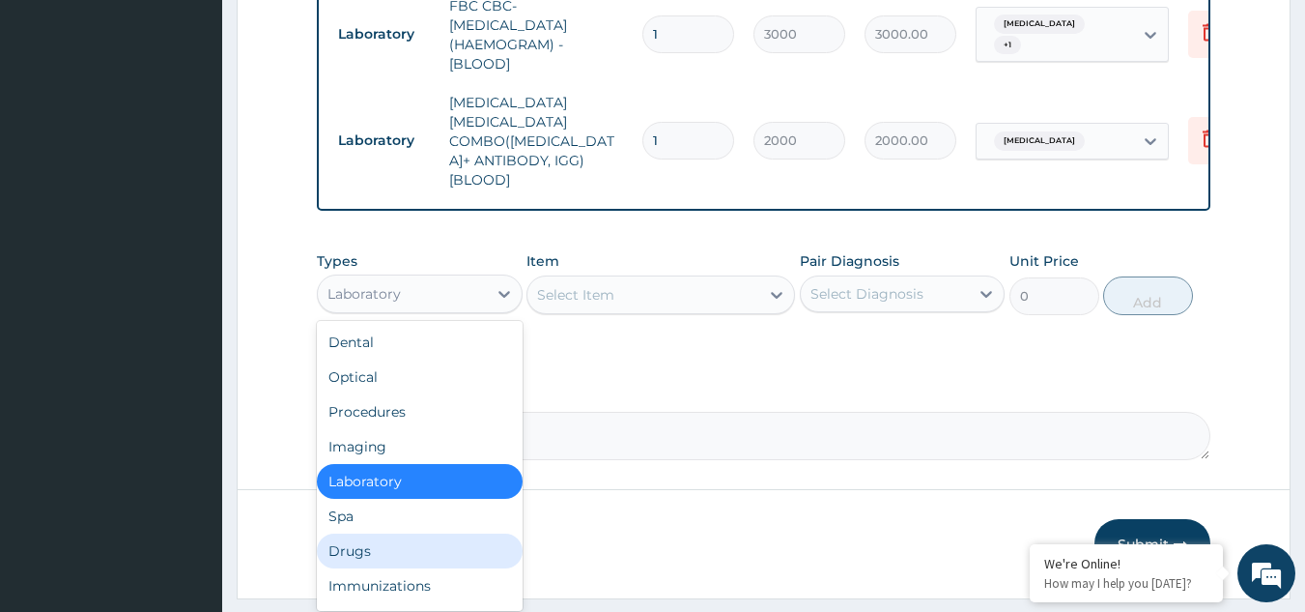
click at [371, 533] on div "Drugs" at bounding box center [420, 550] width 206 height 35
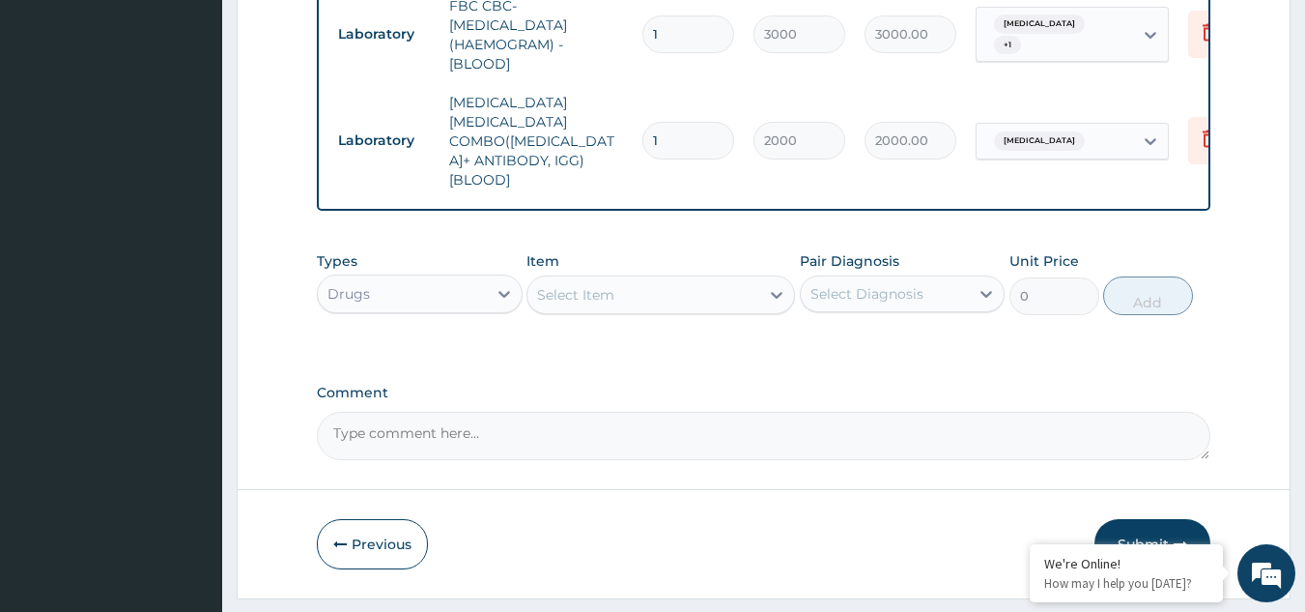
click at [735, 283] on div "Select Item" at bounding box center [644, 294] width 232 height 31
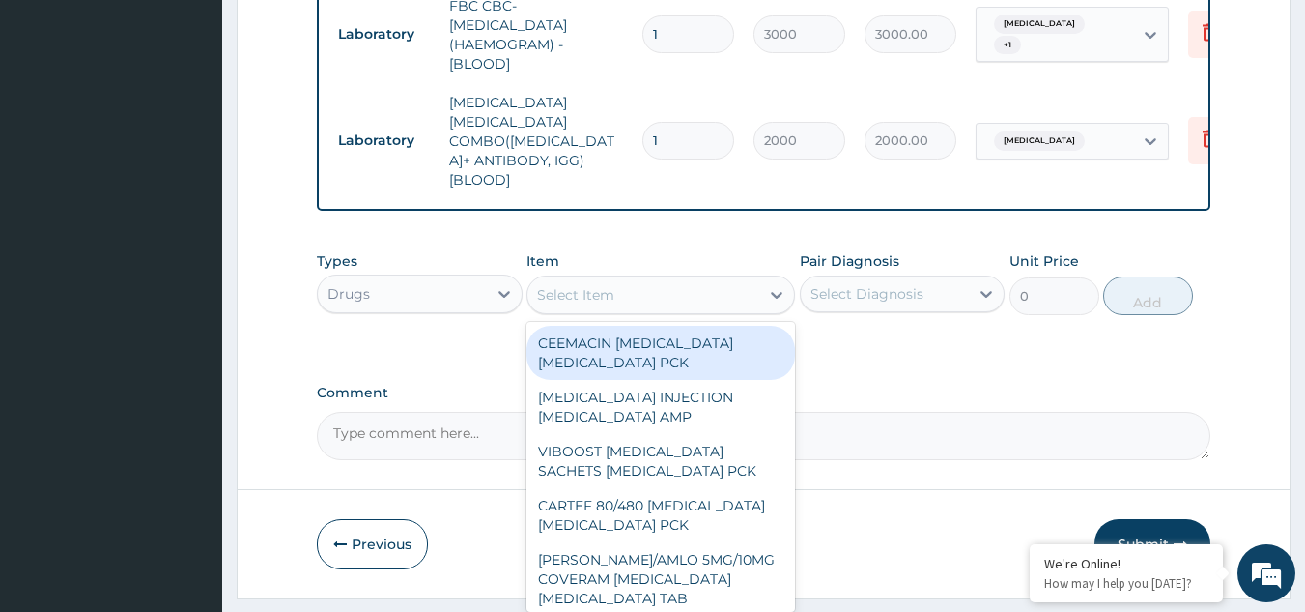
scroll to position [908, 0]
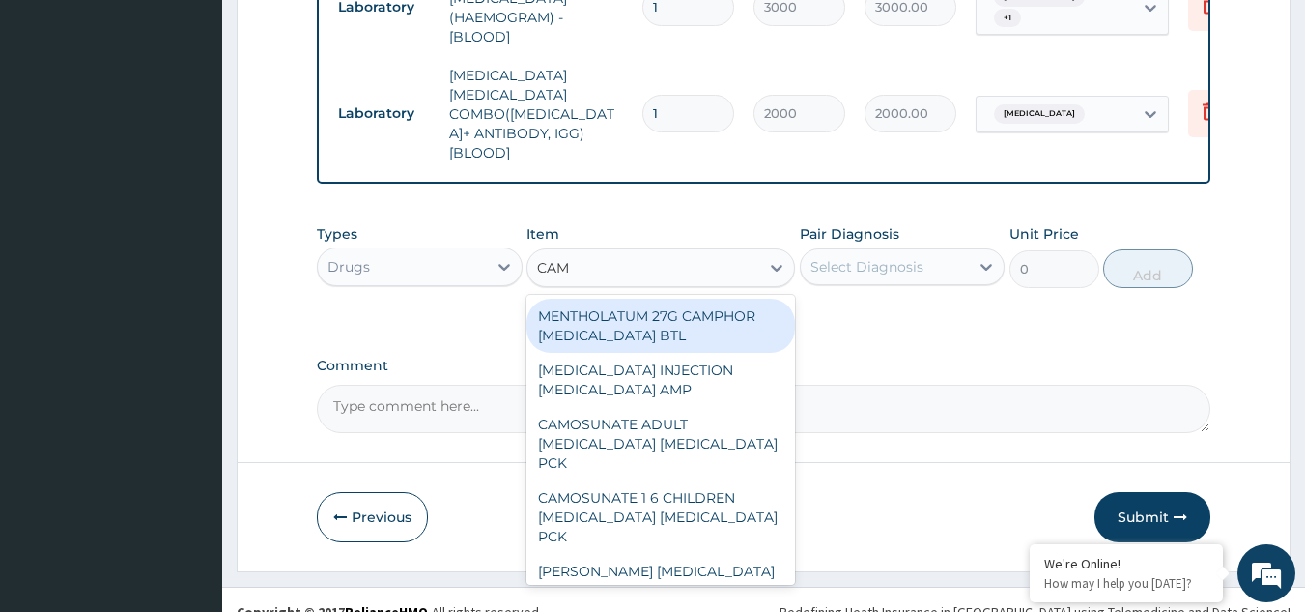
type input "CAMO"
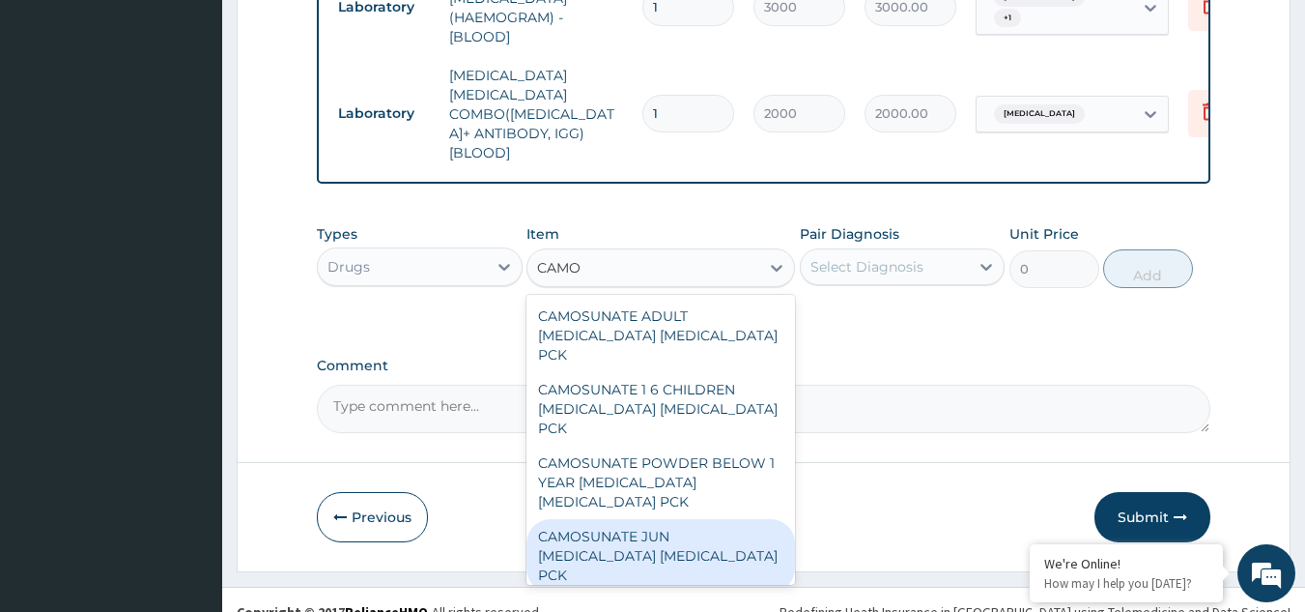
click at [583, 519] on div "CAMOSUNATE JUN [MEDICAL_DATA] [MEDICAL_DATA] PCK" at bounding box center [661, 555] width 269 height 73
type input "1366.199951171875"
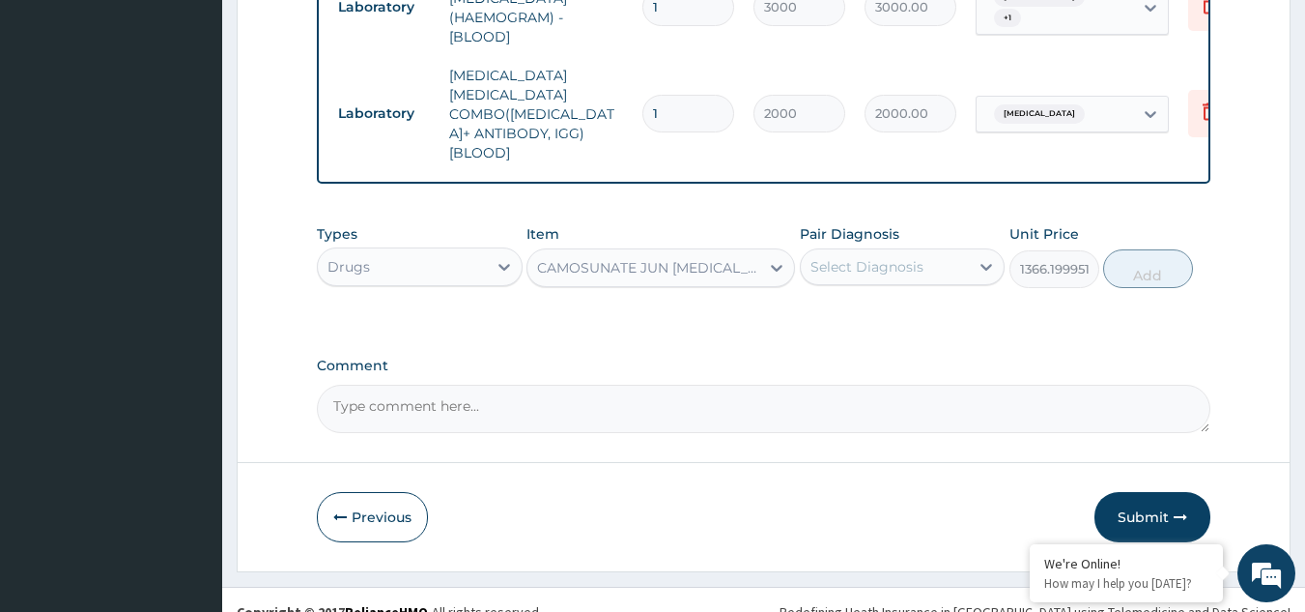
click at [848, 257] on div "Select Diagnosis" at bounding box center [867, 266] width 113 height 19
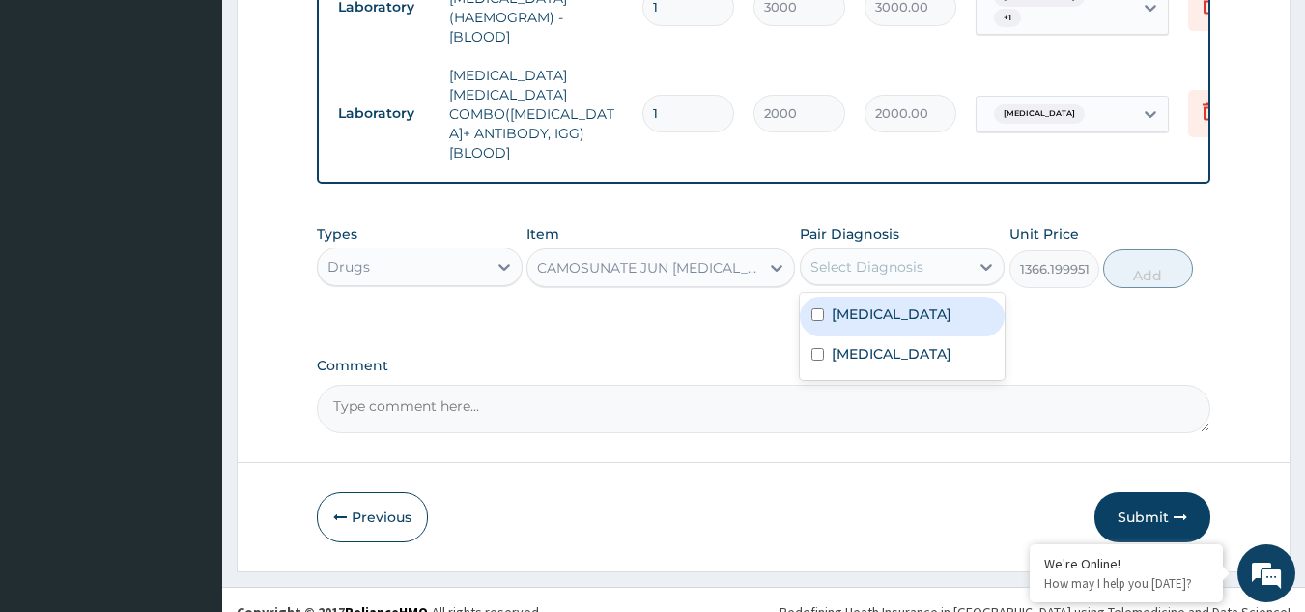
click at [839, 304] on label "[MEDICAL_DATA]" at bounding box center [892, 313] width 120 height 19
checkbox input "true"
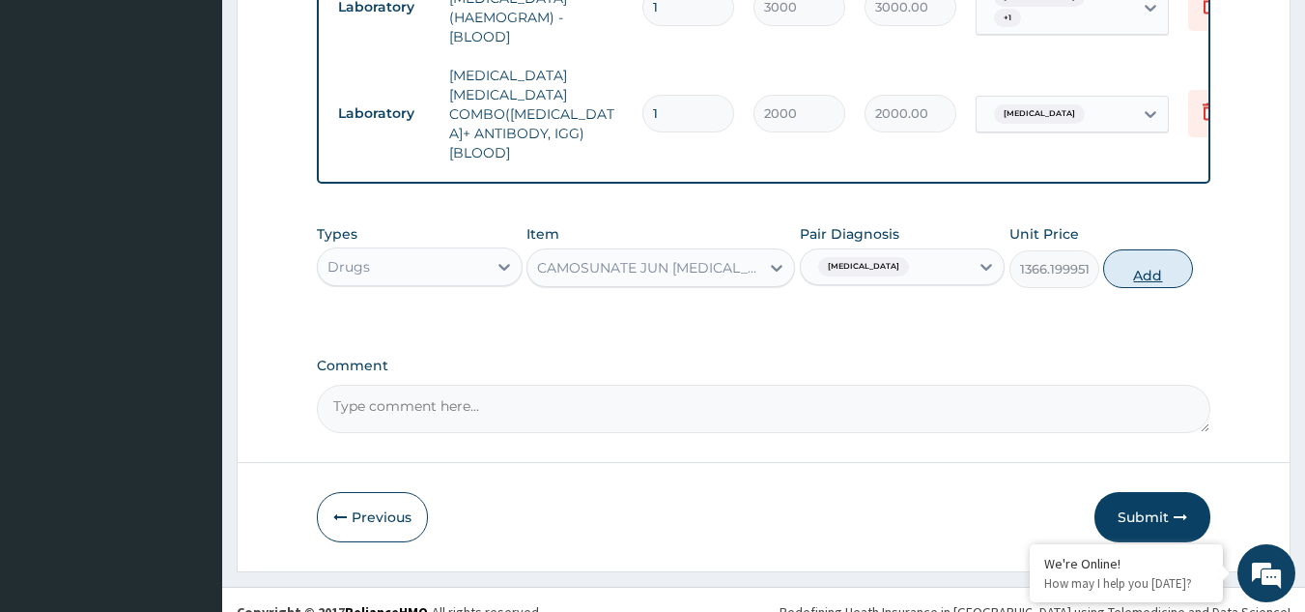
click at [1152, 249] on button "Add" at bounding box center [1148, 268] width 90 height 39
type input "0"
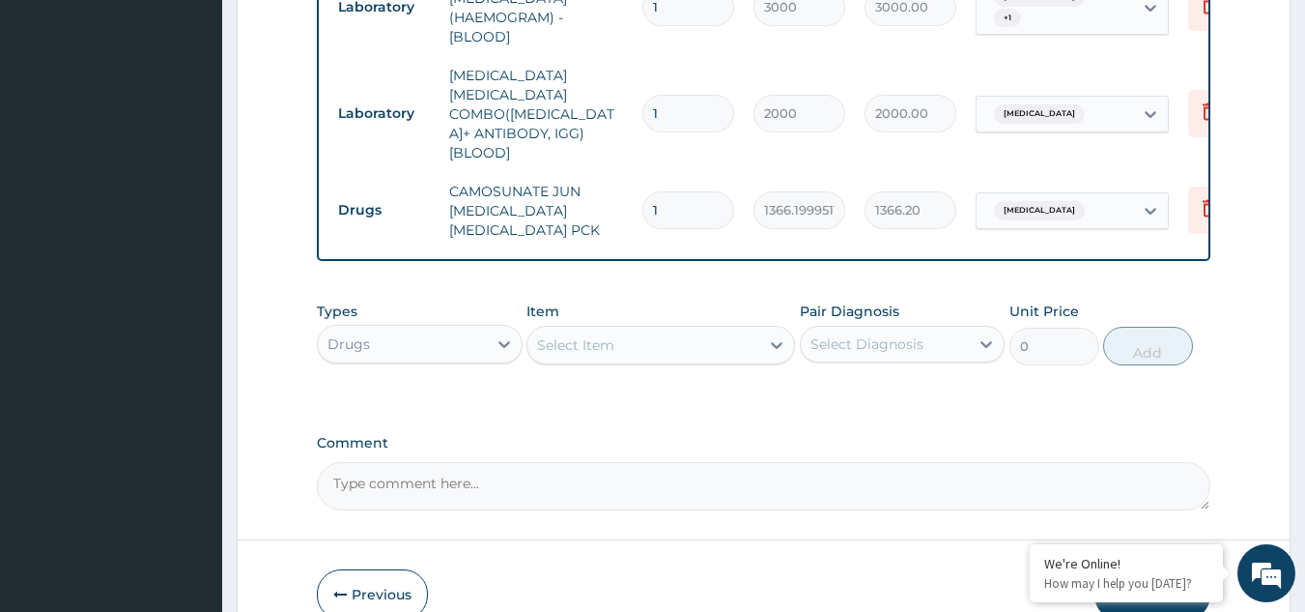
click at [722, 329] on div "Select Item" at bounding box center [644, 344] width 232 height 31
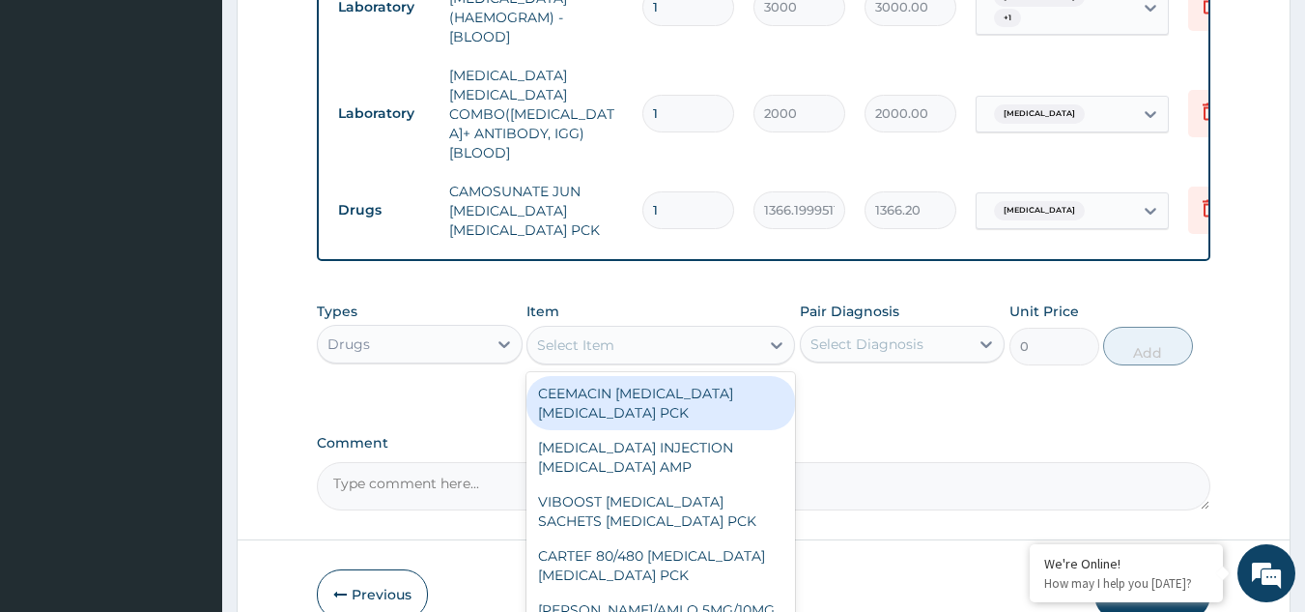
scroll to position [986, 0]
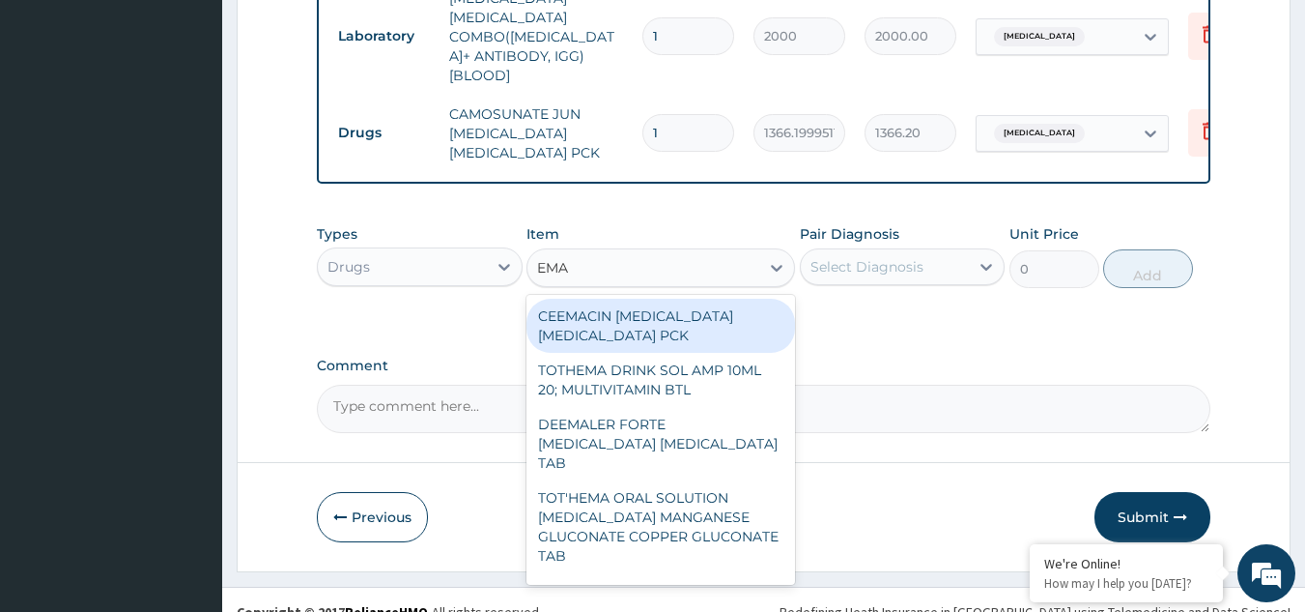
type input "EMAL"
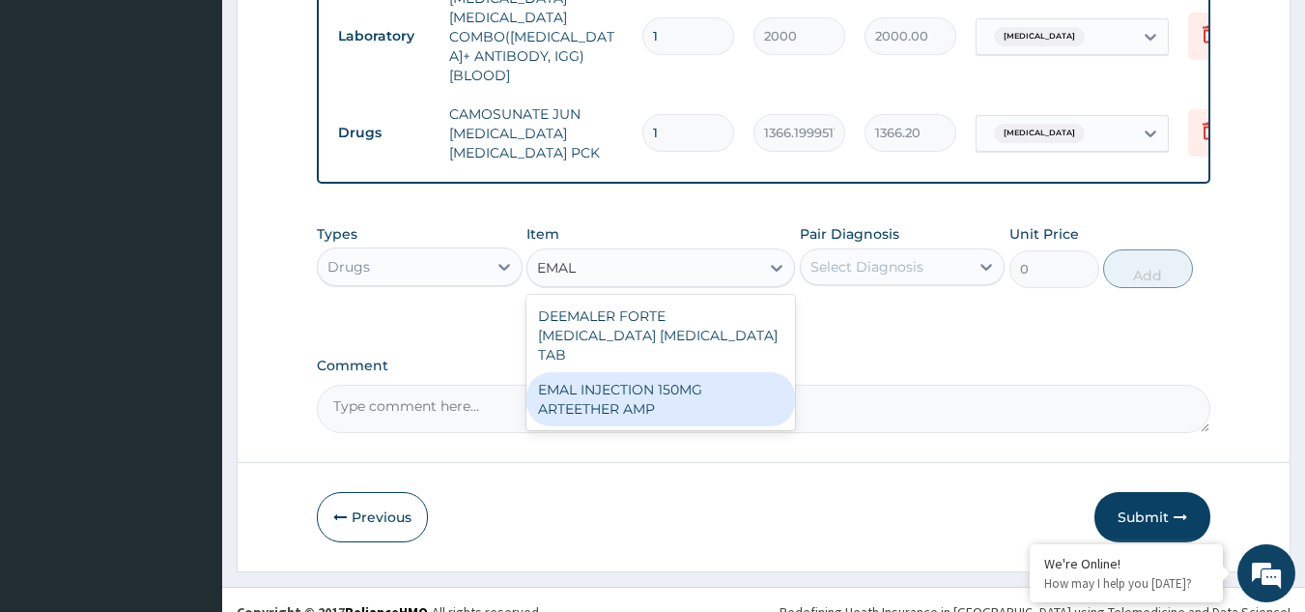
click at [632, 372] on div "EMAL INJECTION 150MG ARTEETHER AMP" at bounding box center [661, 399] width 269 height 54
type input "4685.18017578125"
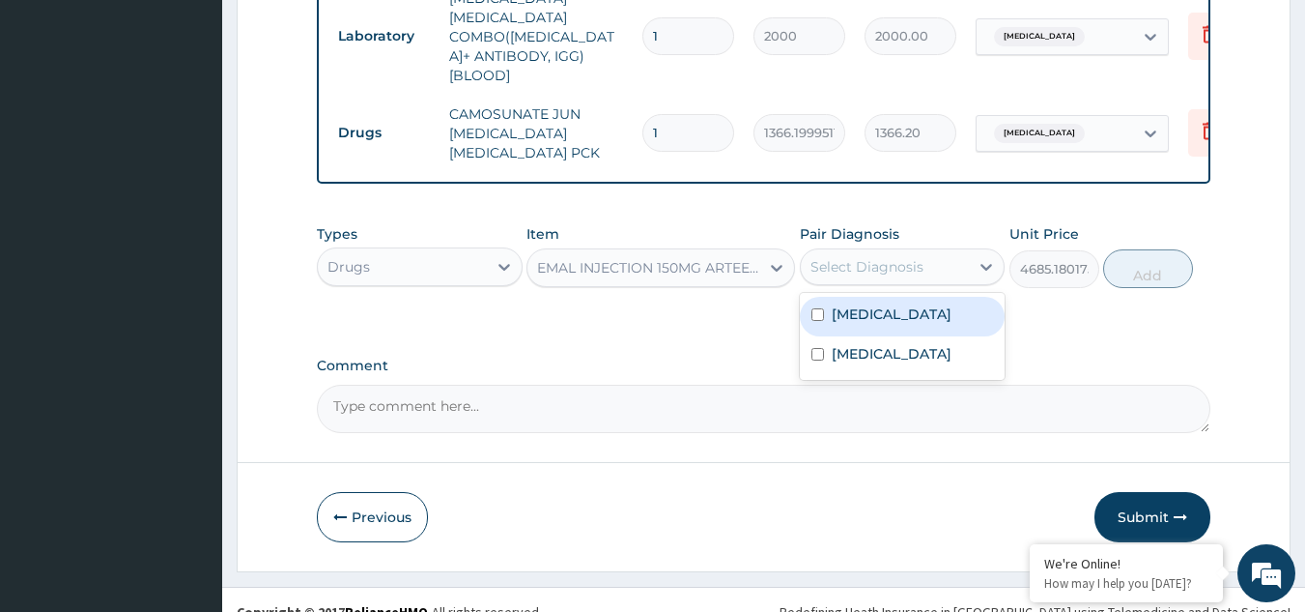
click at [882, 252] on div "Select Diagnosis" at bounding box center [885, 266] width 169 height 31
click at [834, 304] on label "[MEDICAL_DATA]" at bounding box center [892, 313] width 120 height 19
checkbox input "true"
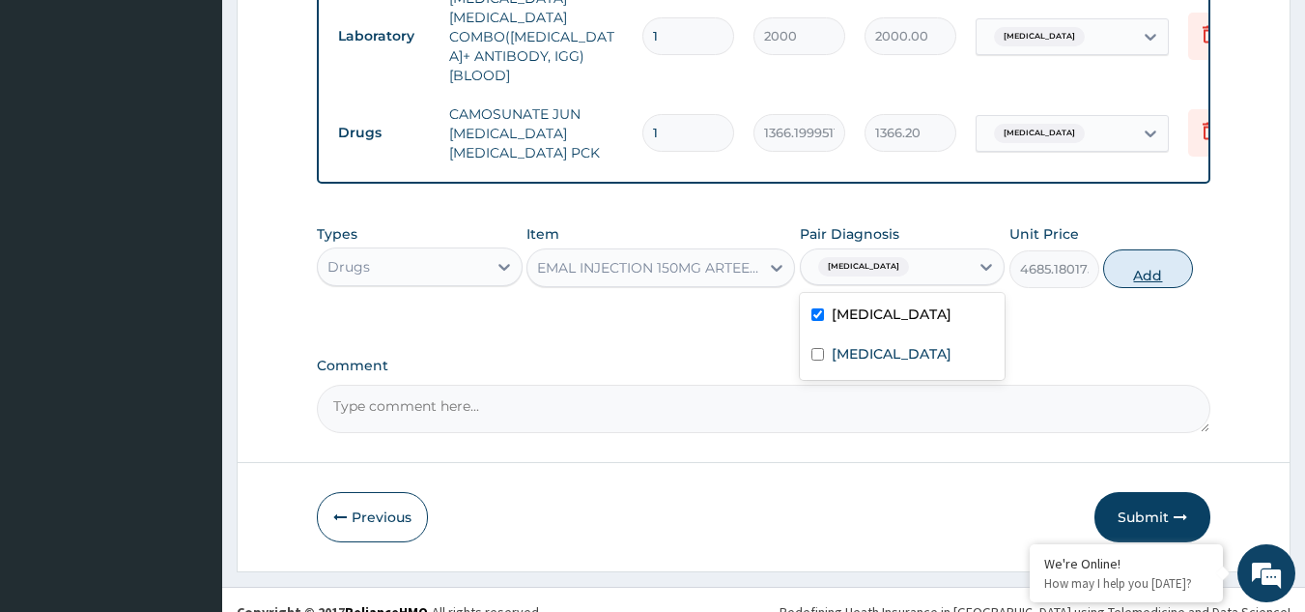
click at [1158, 249] on button "Add" at bounding box center [1148, 268] width 90 height 39
type input "0"
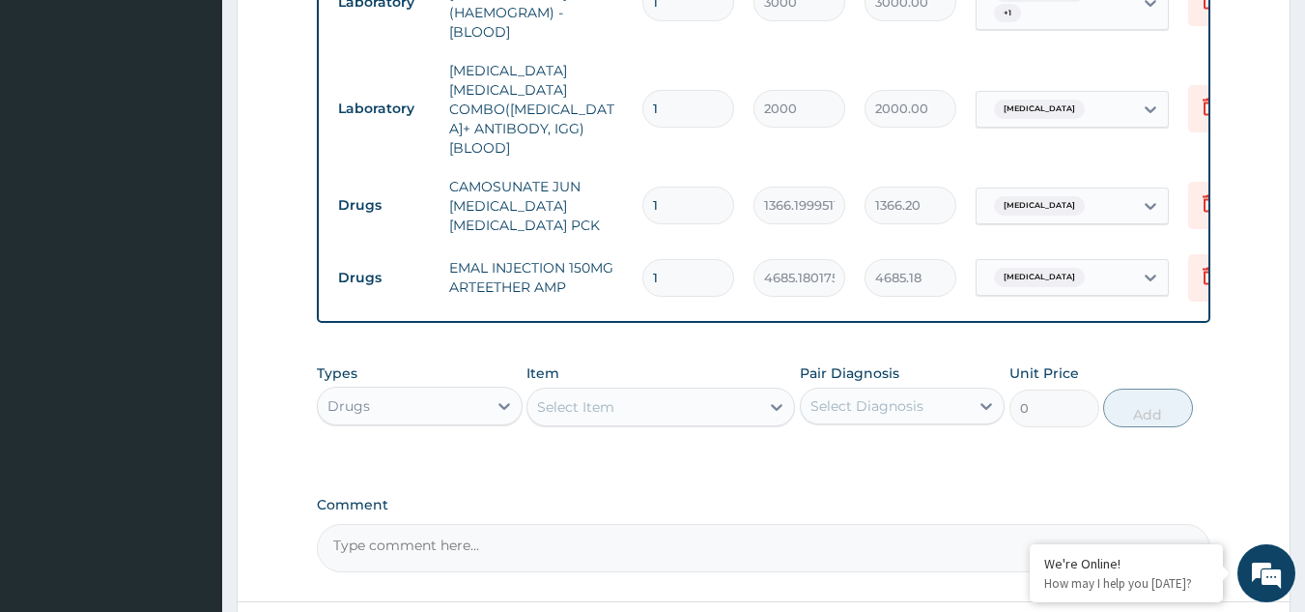
scroll to position [1052, 0]
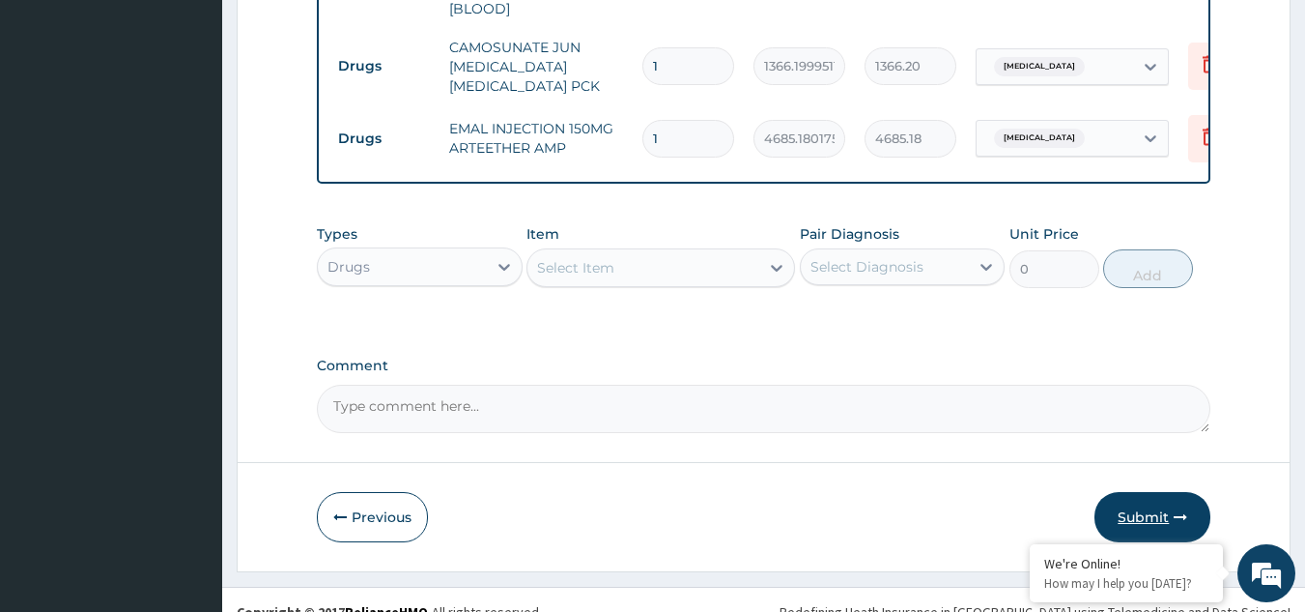
click at [1113, 496] on button "Submit" at bounding box center [1153, 517] width 116 height 50
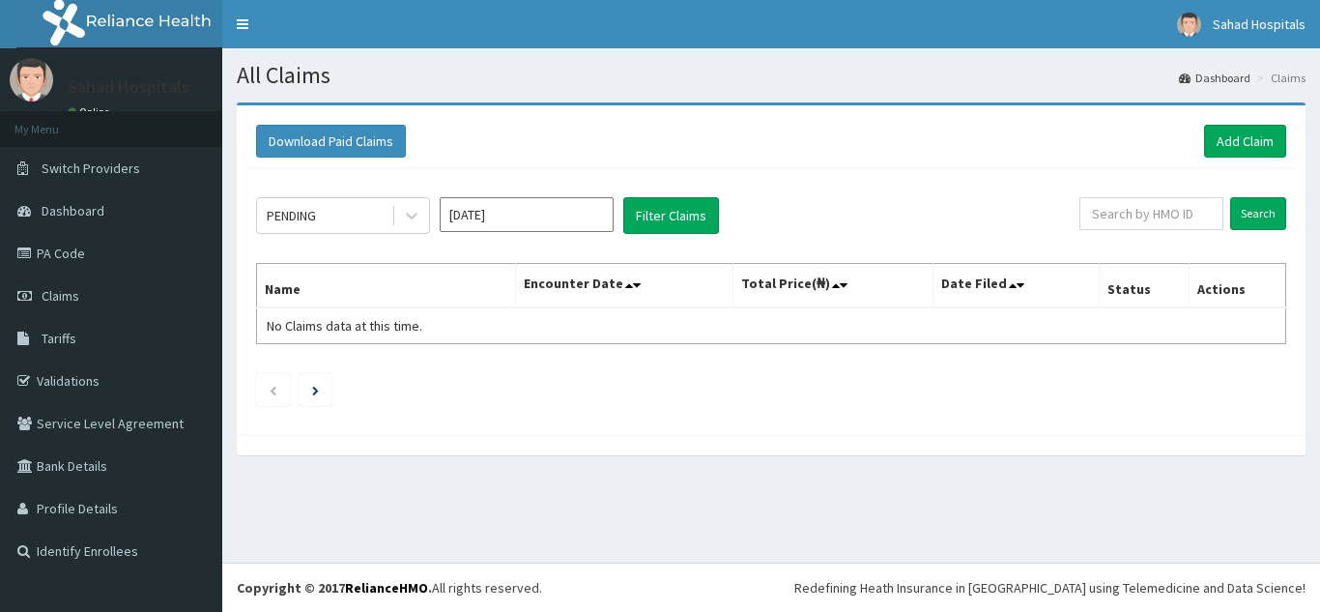
click at [561, 218] on input "Aug 2025" at bounding box center [527, 214] width 174 height 35
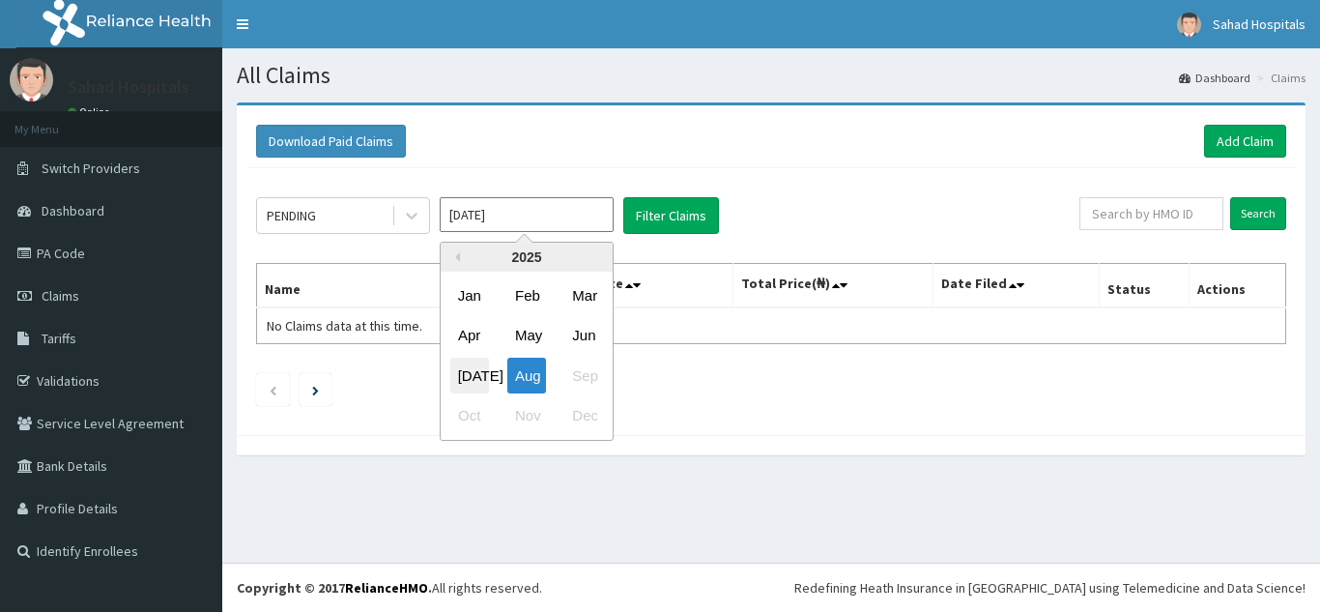
click at [470, 372] on div "Jul" at bounding box center [469, 376] width 39 height 36
type input "Jul 2025"
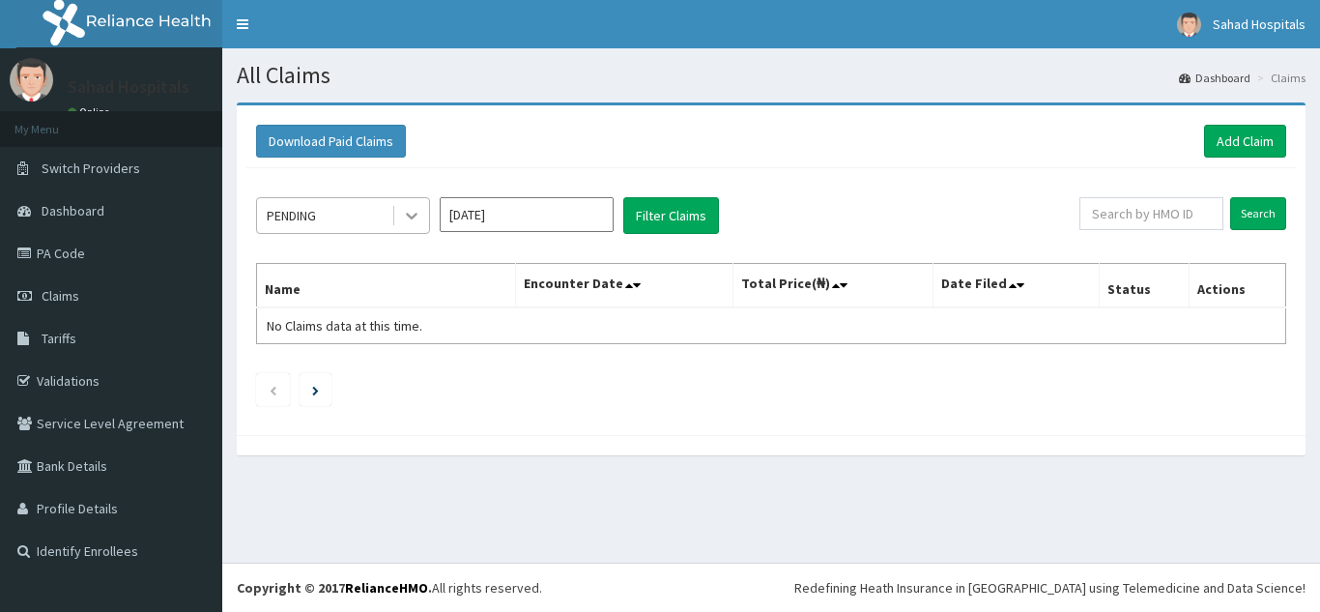
click at [414, 221] on icon at bounding box center [411, 215] width 19 height 19
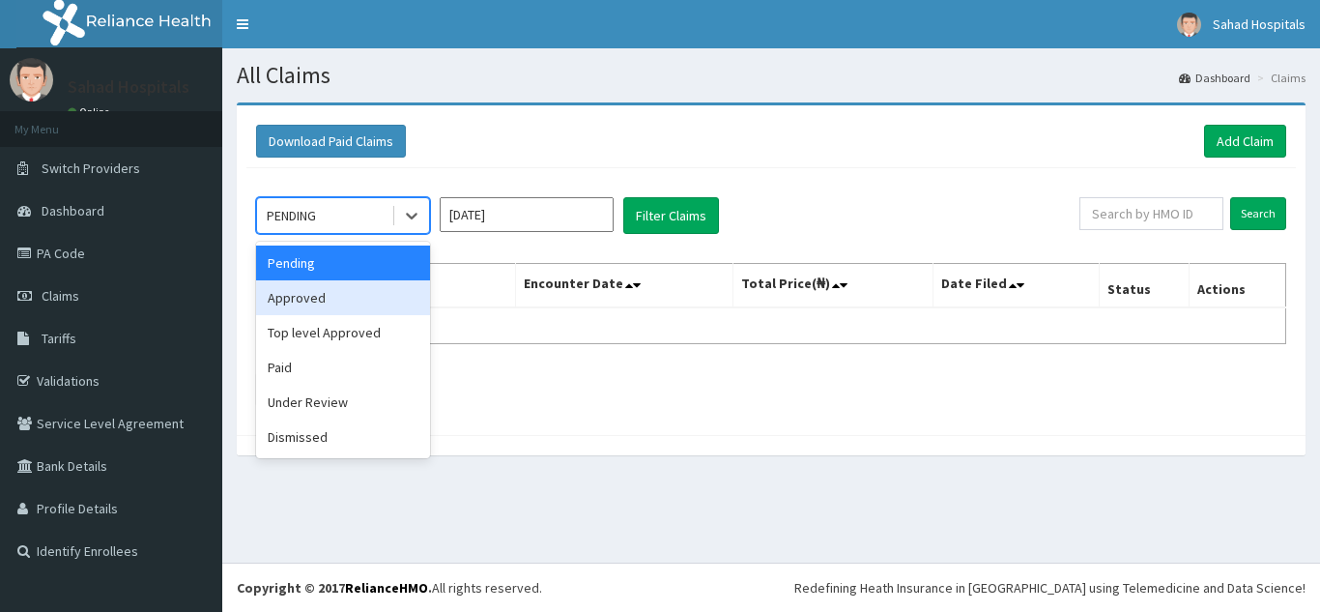
click at [325, 299] on div "Approved" at bounding box center [343, 297] width 174 height 35
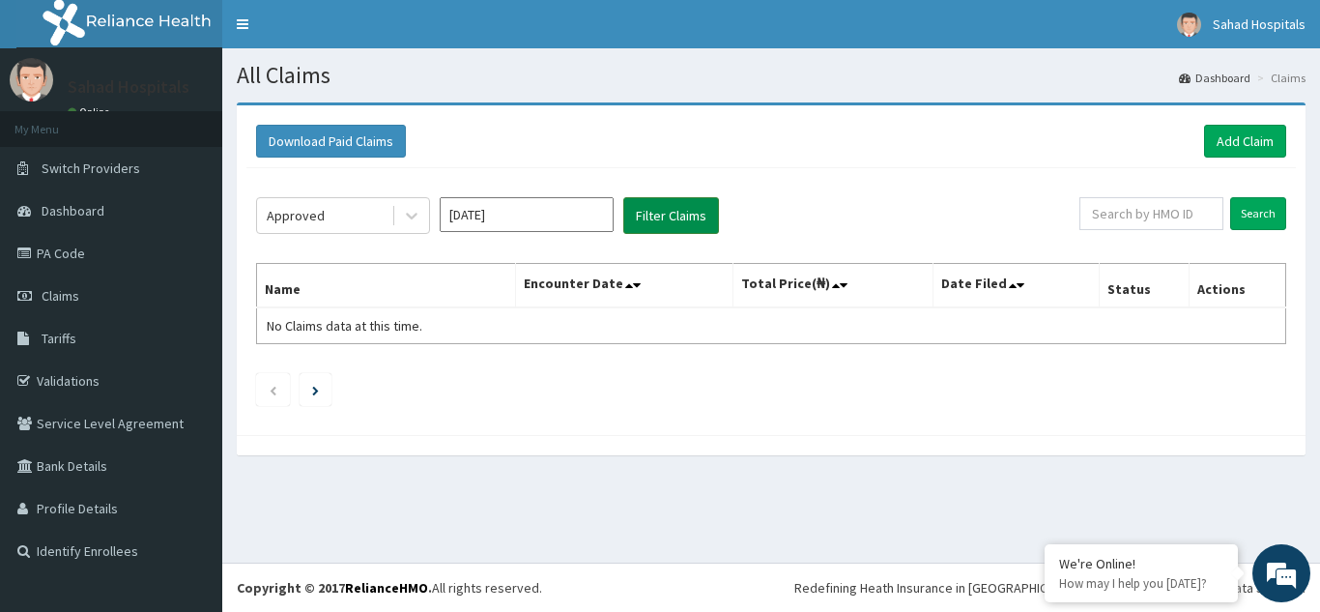
click at [672, 210] on button "Filter Claims" at bounding box center [671, 215] width 96 height 37
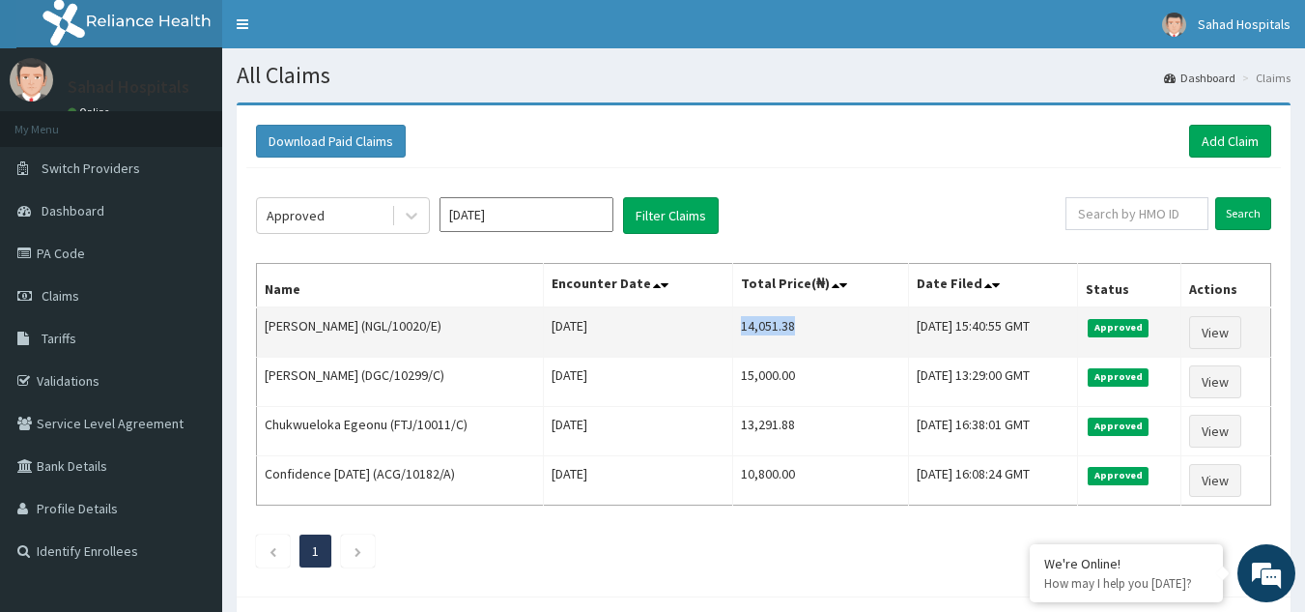
drag, startPoint x: 709, startPoint y: 326, endPoint x: 804, endPoint y: 338, distance: 95.5
click at [804, 338] on td "14,051.38" at bounding box center [821, 332] width 176 height 50
copy td "14,051.38"
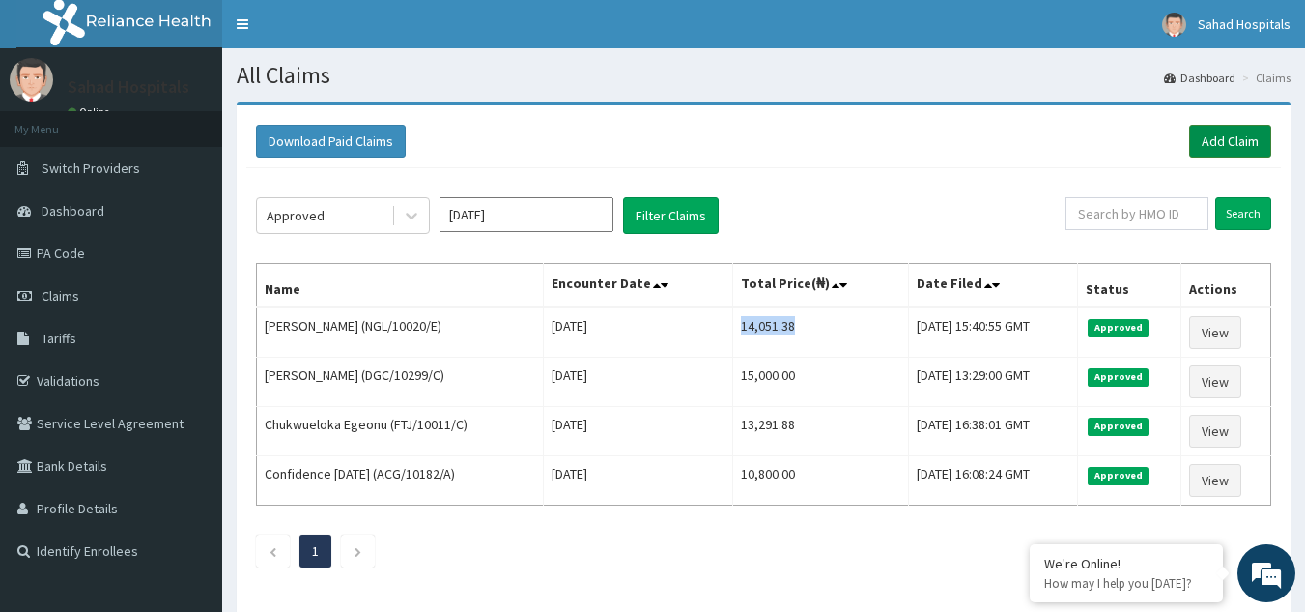
click at [1228, 130] on link "Add Claim" at bounding box center [1230, 141] width 82 height 33
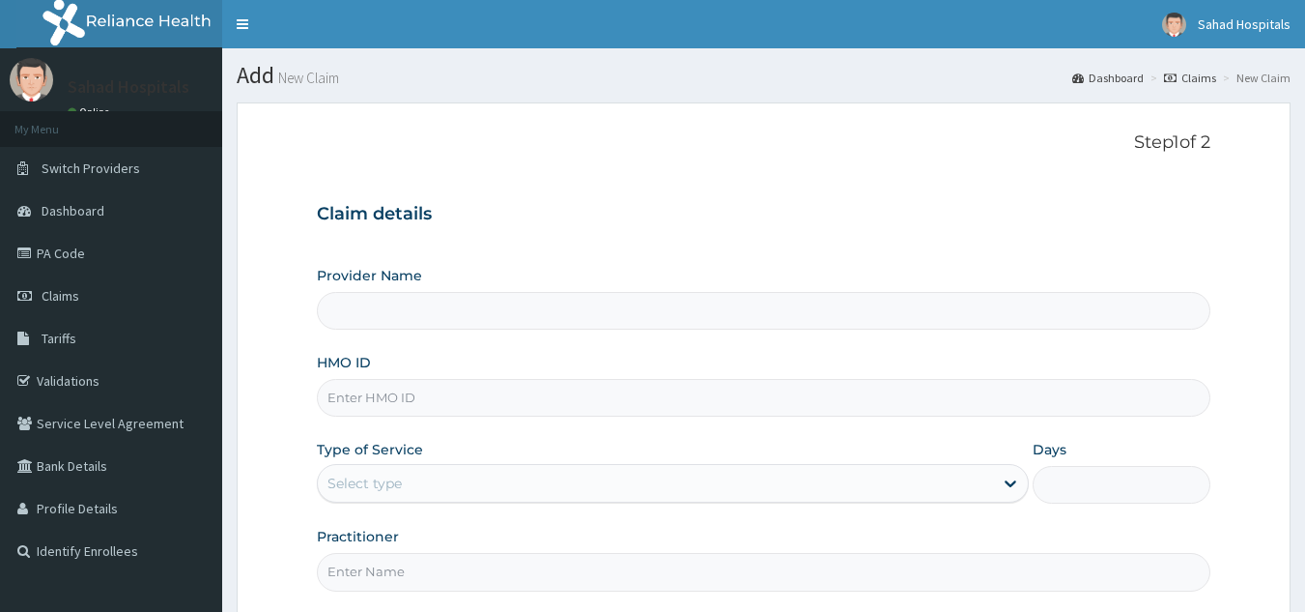
drag, startPoint x: 0, startPoint y: 0, endPoint x: 468, endPoint y: 391, distance: 609.8
click at [468, 391] on input "HMO ID" at bounding box center [764, 398] width 895 height 38
paste input "IBE/10220/A"
type input "IBE/10220/A"
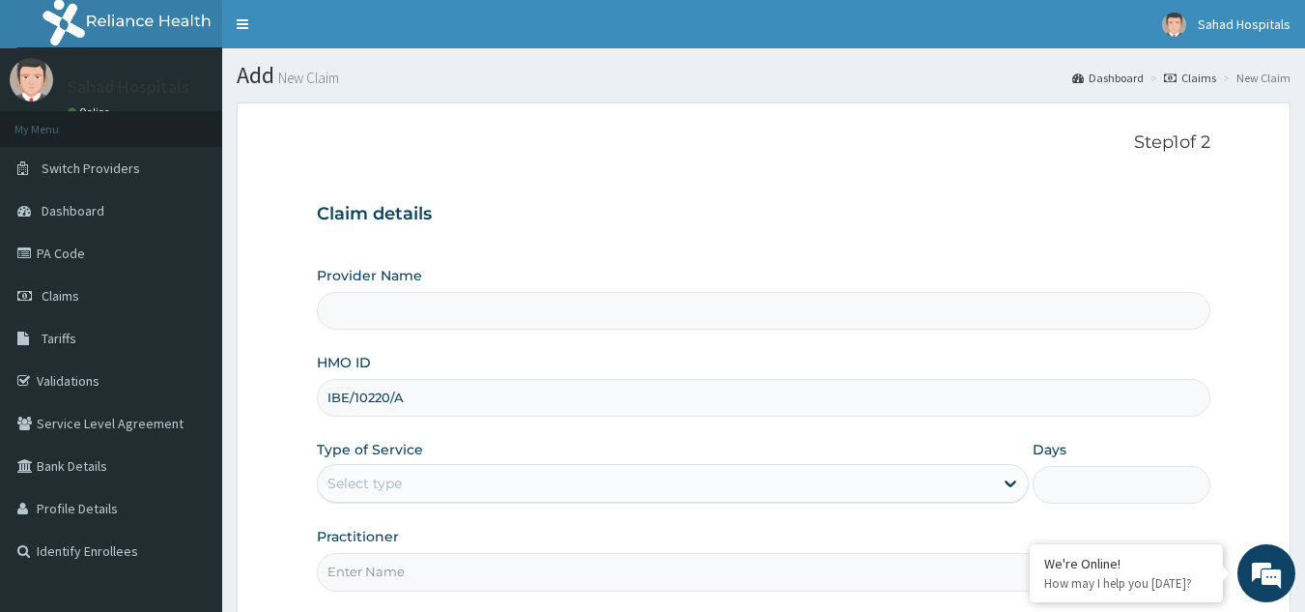
type input "Sahad Hospitals"
type input "IBE/10220/A"
click at [390, 487] on div "Select type" at bounding box center [365, 482] width 74 height 19
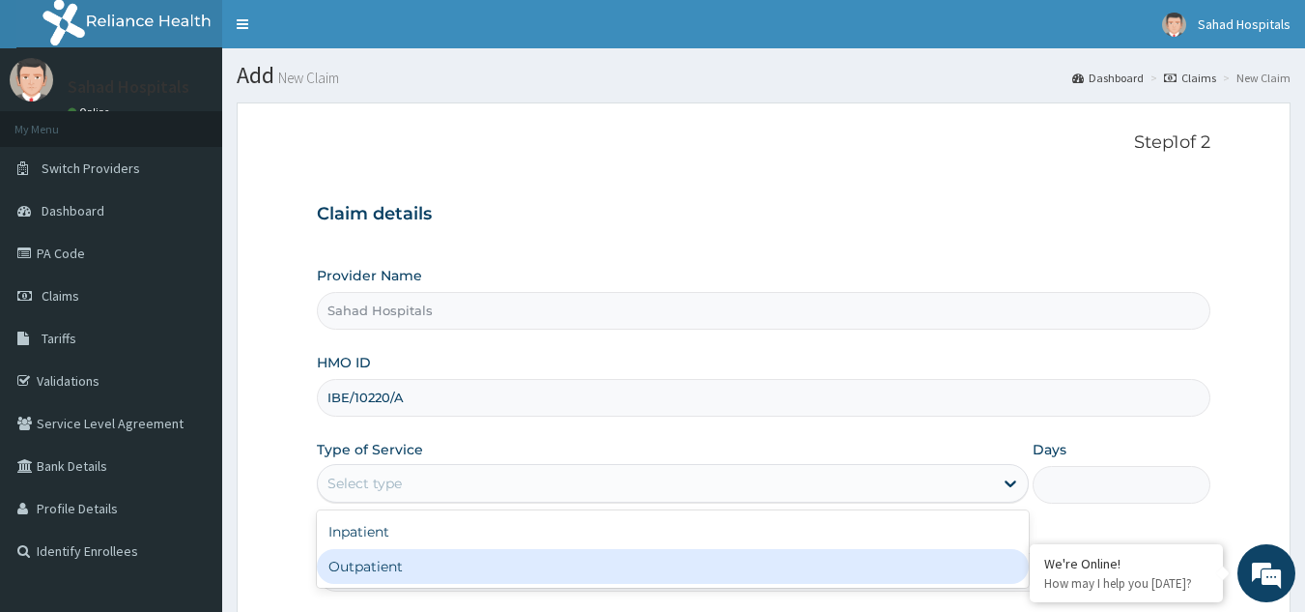
click at [388, 570] on div "Outpatient" at bounding box center [673, 566] width 712 height 35
type input "1"
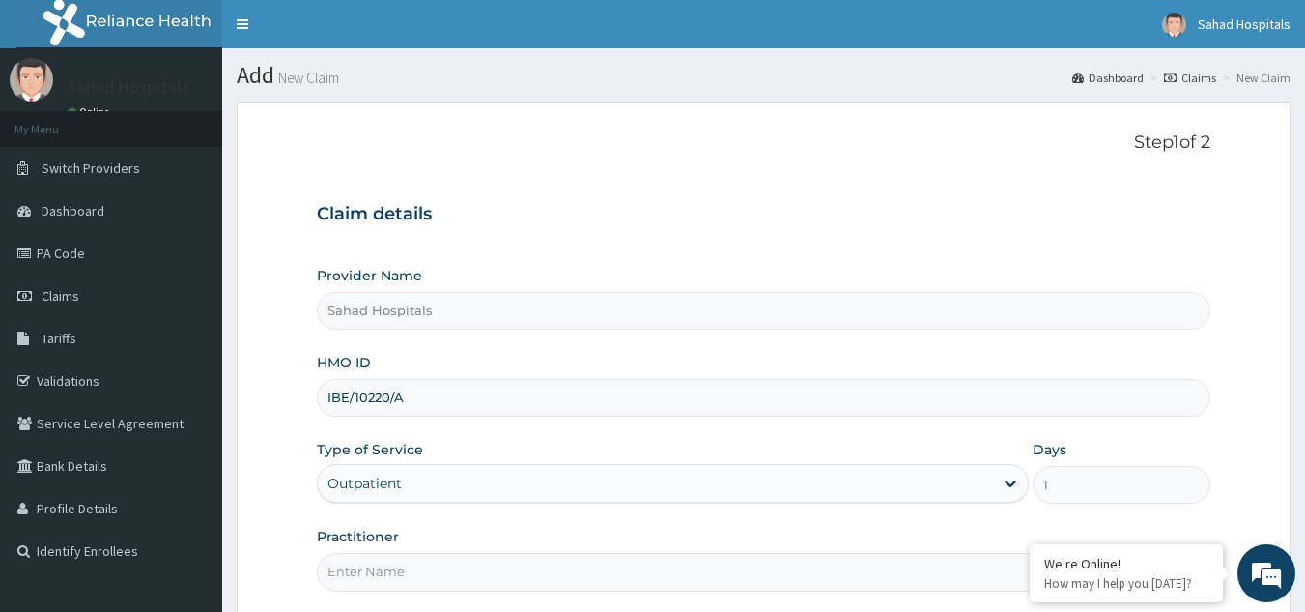
click at [388, 570] on input "Practitioner" at bounding box center [764, 572] width 895 height 38
type input "GP"
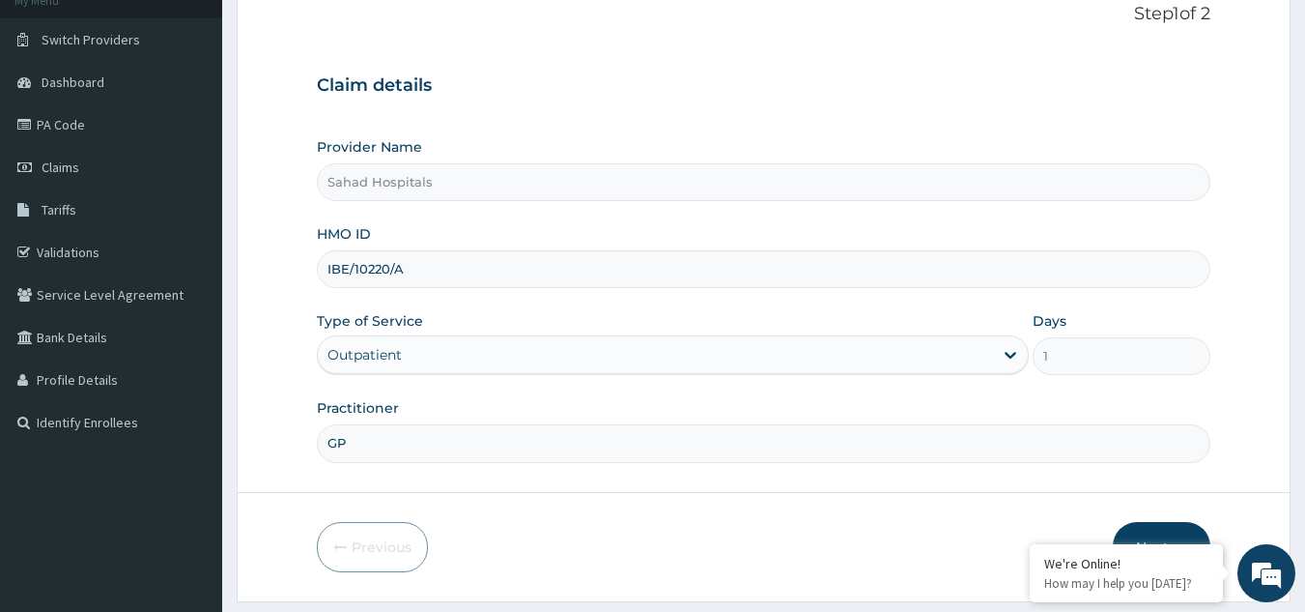
scroll to position [183, 0]
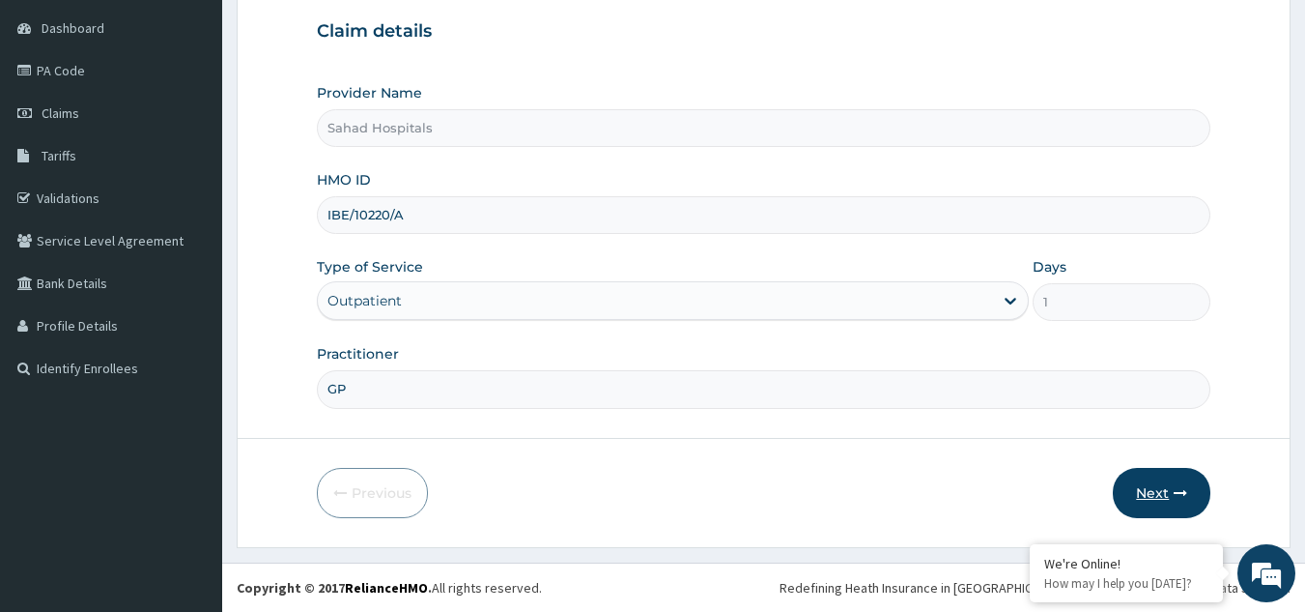
click at [1139, 501] on button "Next" at bounding box center [1162, 493] width 98 height 50
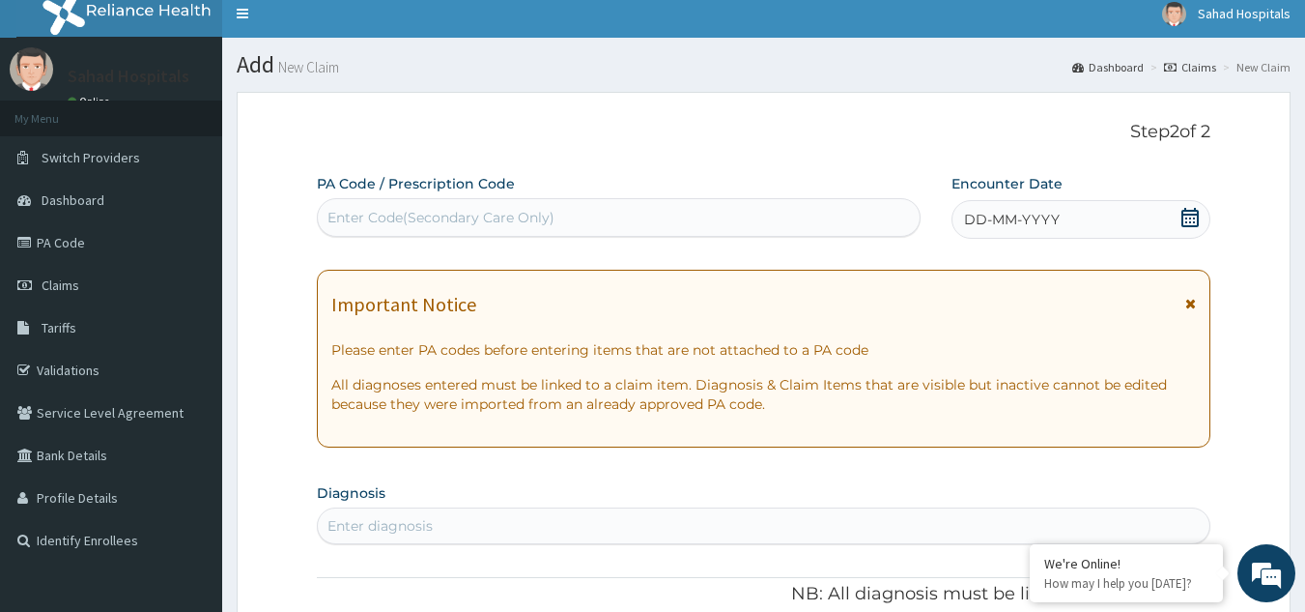
scroll to position [0, 0]
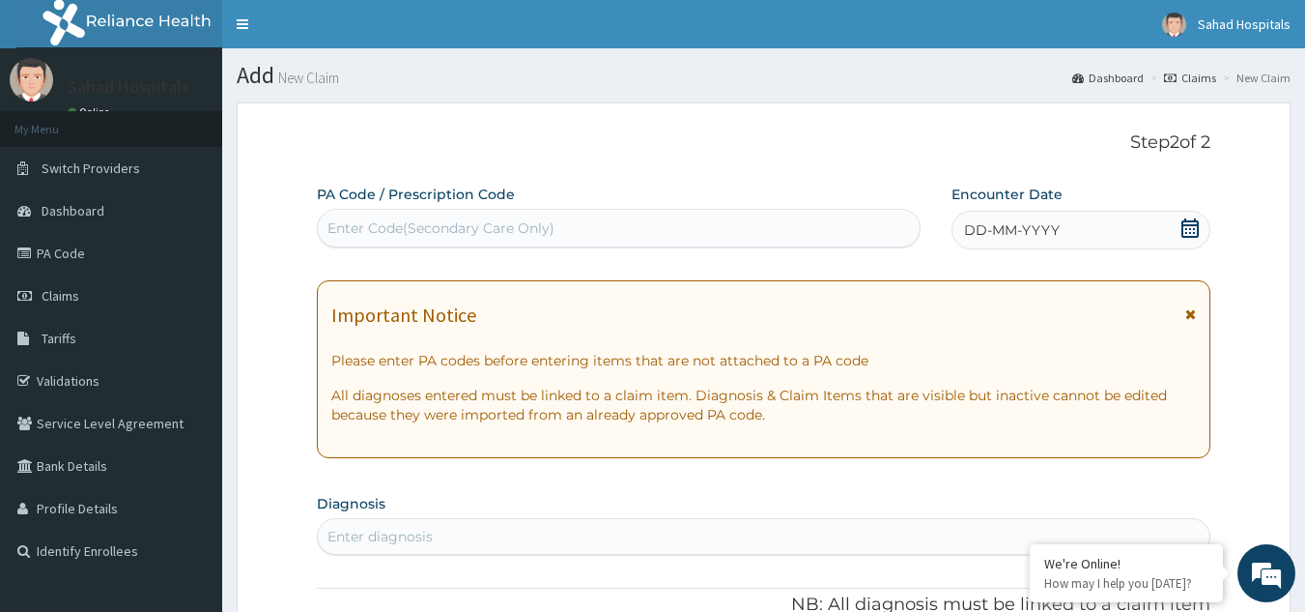
click at [783, 246] on div "Enter Code(Secondary Care Only)" at bounding box center [619, 228] width 605 height 39
click at [783, 228] on div "Enter Code(Secondary Care Only)" at bounding box center [619, 228] width 603 height 31
paste input "PA/A0BCBB"
type input "PA/A0BCBB"
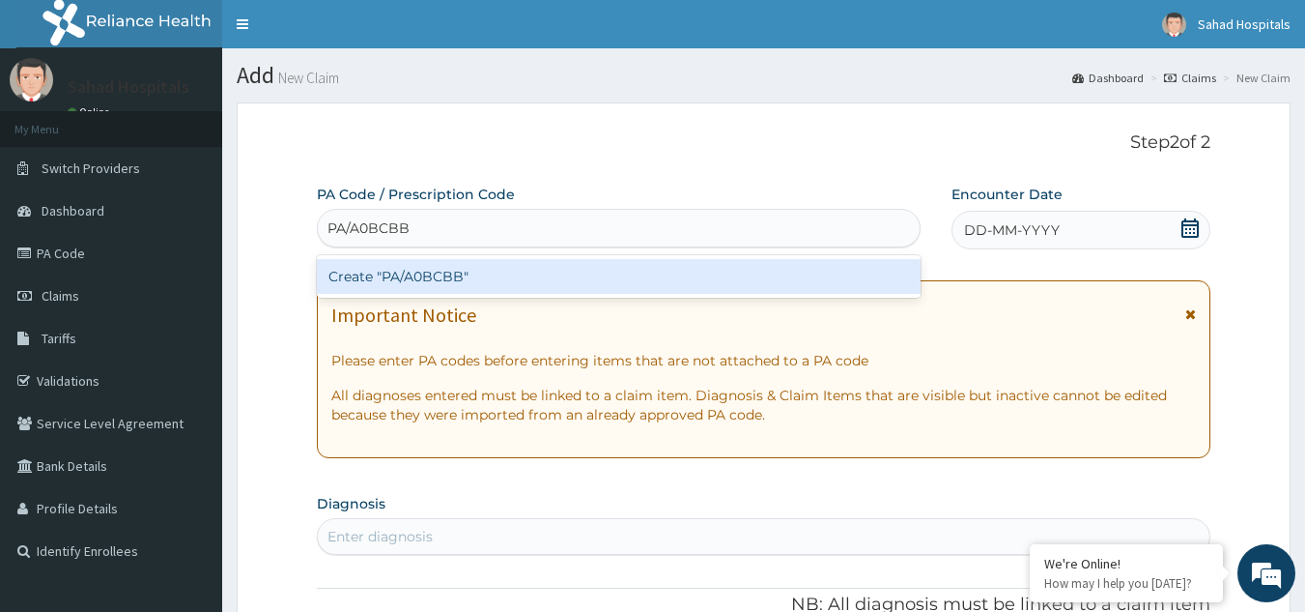
click at [446, 276] on div "Create "PA/A0BCBB"" at bounding box center [619, 276] width 605 height 35
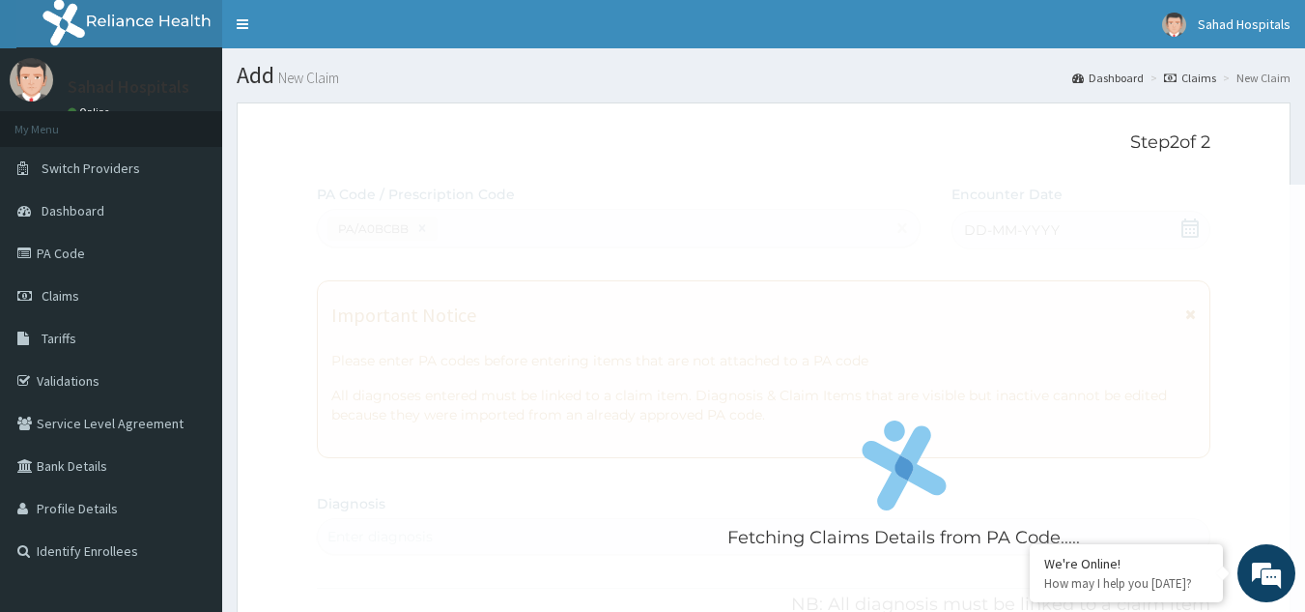
click at [473, 249] on div "Fetching Claims Details from PA Code....." at bounding box center [904, 491] width 1175 height 612
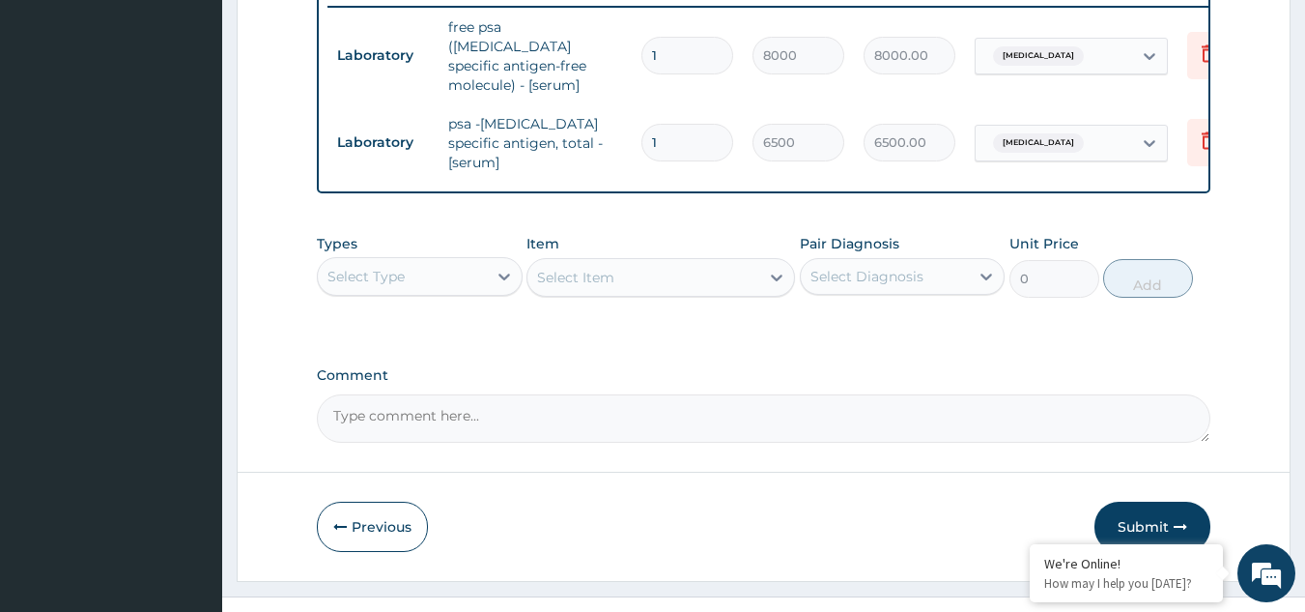
scroll to position [782, 0]
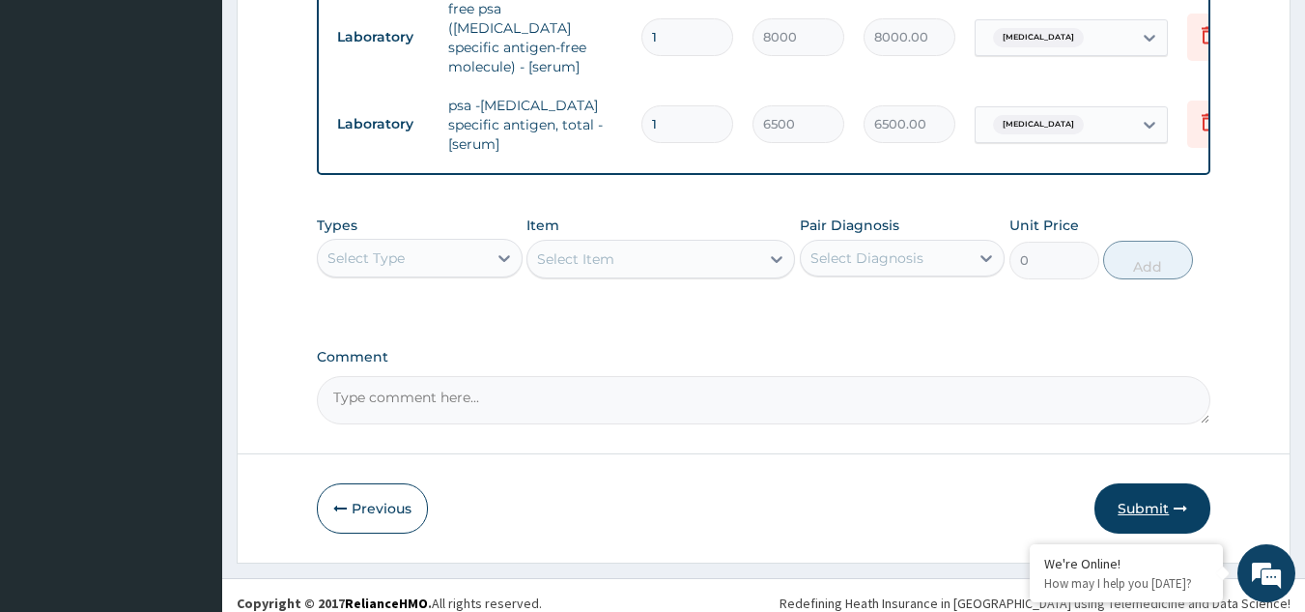
click at [1130, 494] on button "Submit" at bounding box center [1153, 508] width 116 height 50
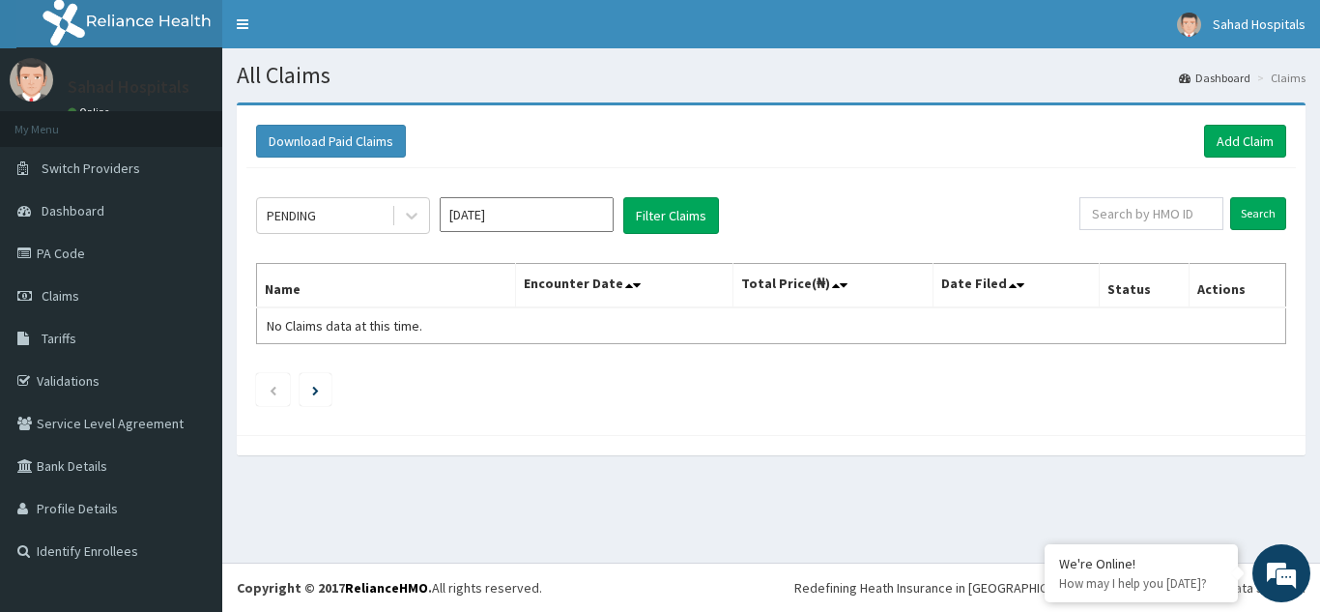
click at [563, 212] on input "Aug 2025" at bounding box center [527, 214] width 174 height 35
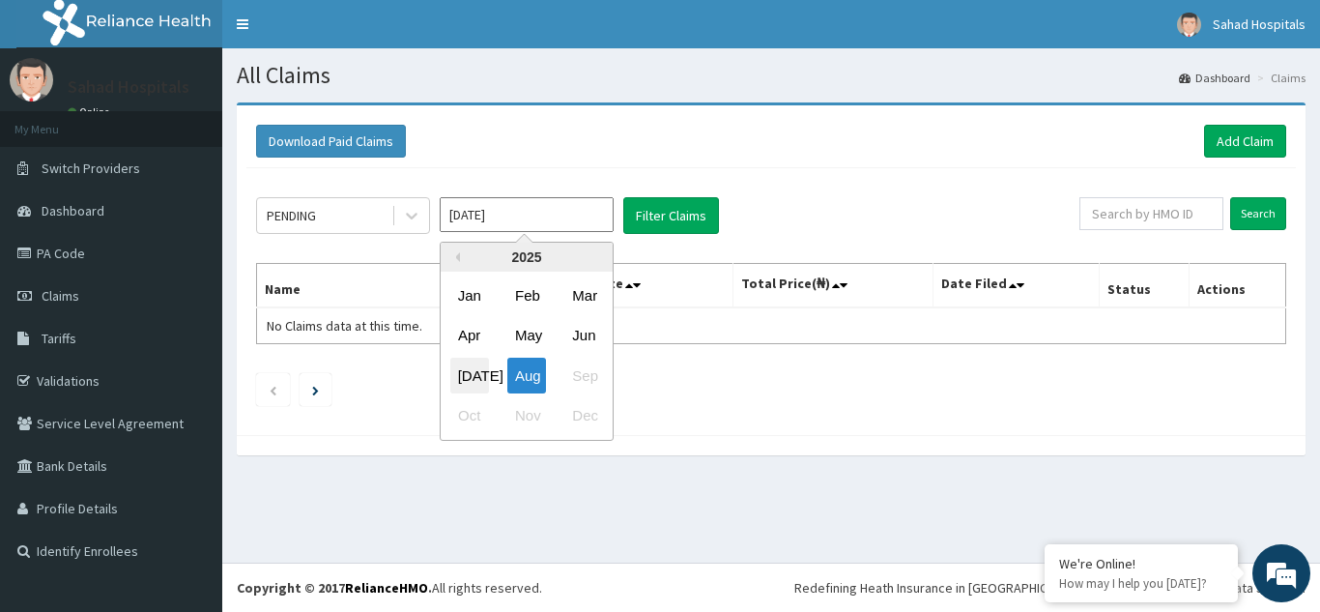
click at [471, 374] on div "Jul" at bounding box center [469, 376] width 39 height 36
type input "Jul 2025"
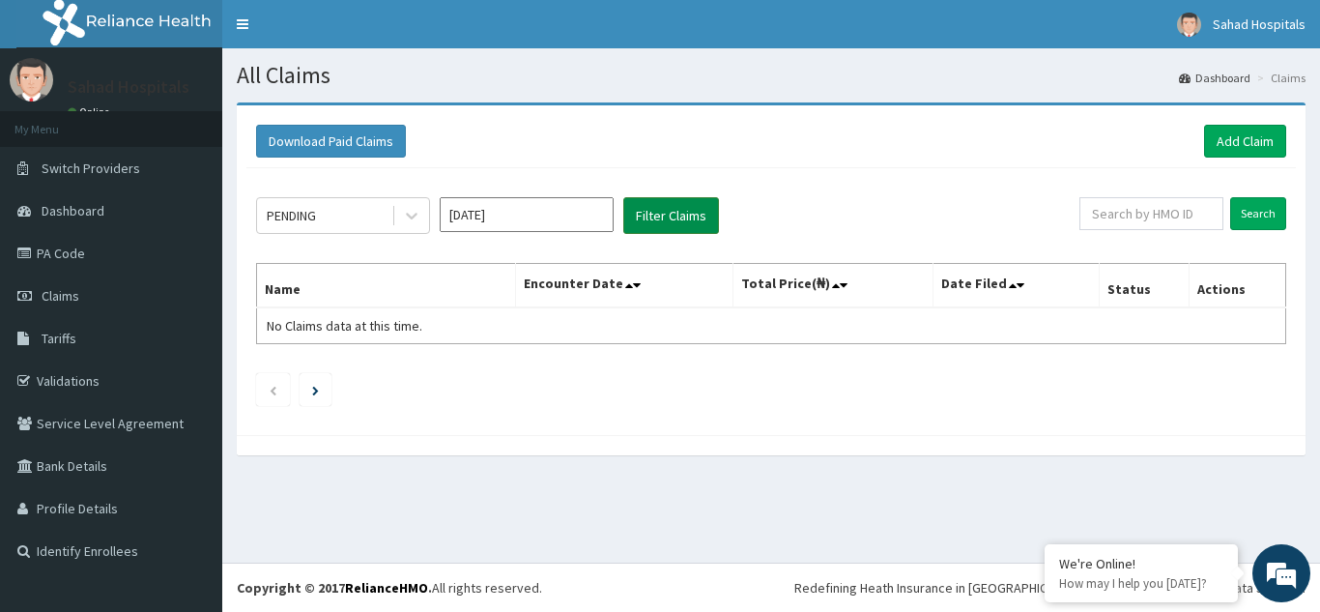
click at [651, 206] on button "Filter Claims" at bounding box center [671, 215] width 96 height 37
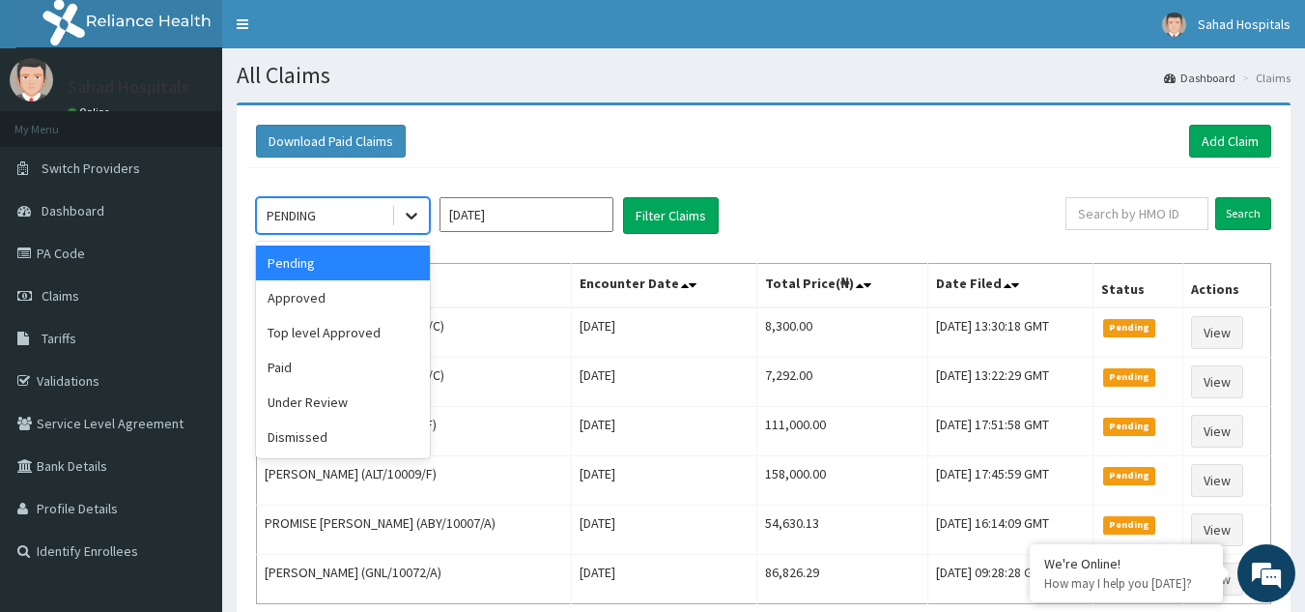
click at [422, 214] on div at bounding box center [411, 215] width 35 height 35
click at [340, 289] on div "Approved" at bounding box center [343, 297] width 174 height 35
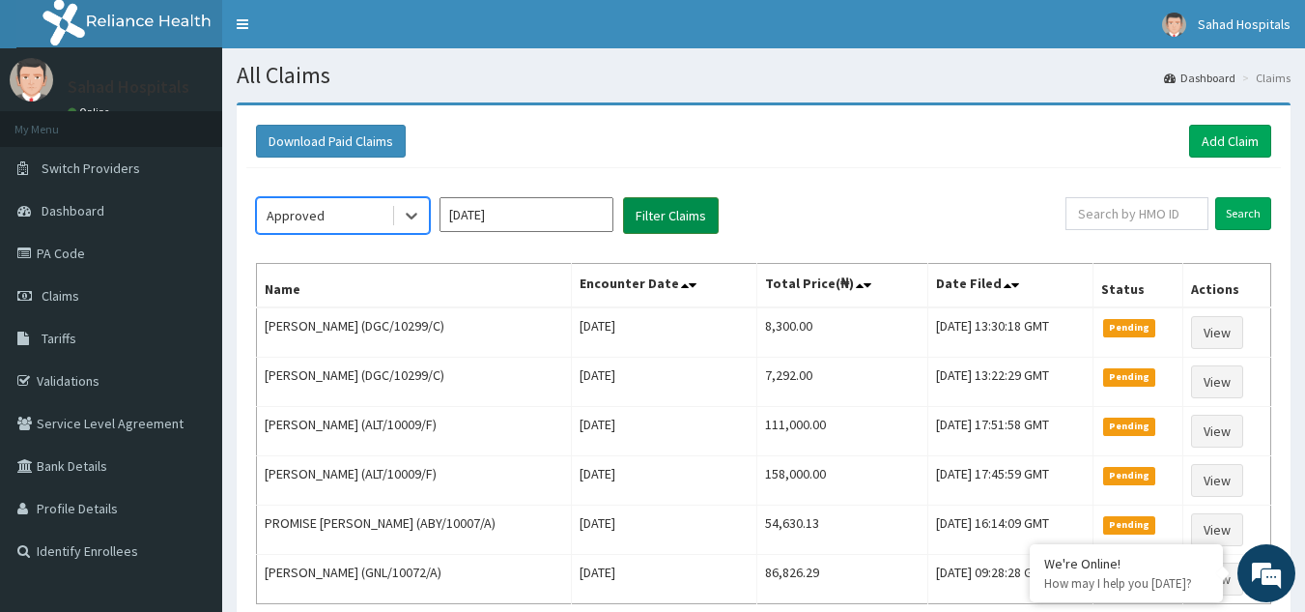
click at [652, 221] on button "Filter Claims" at bounding box center [671, 215] width 96 height 37
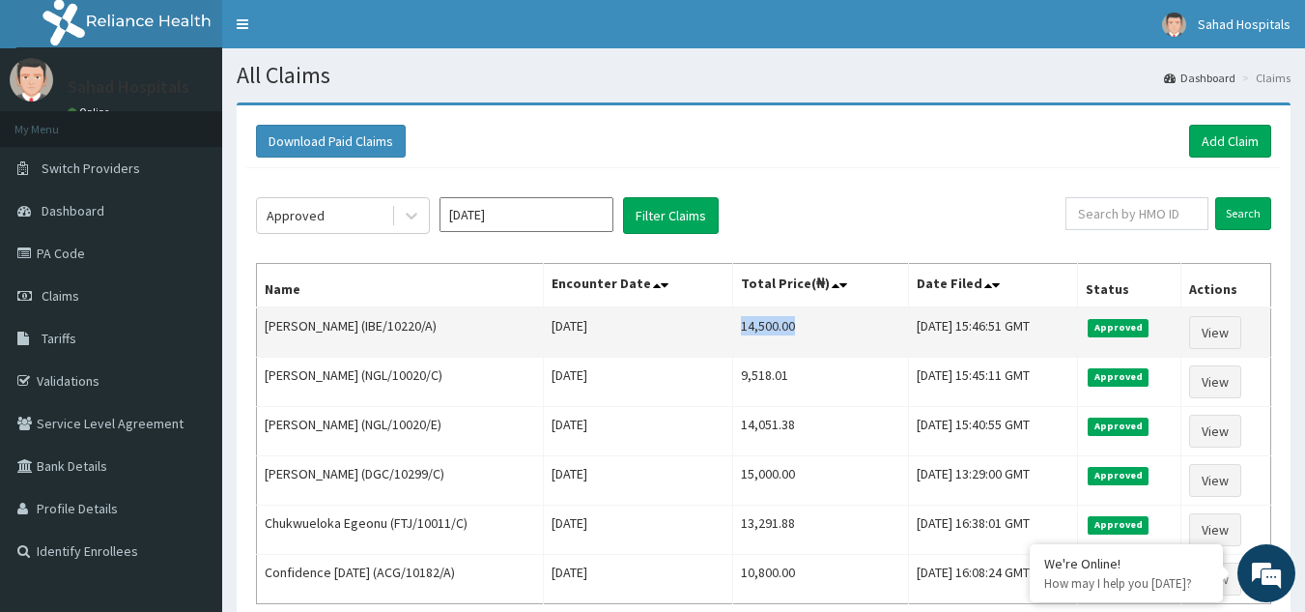
drag, startPoint x: 711, startPoint y: 322, endPoint x: 803, endPoint y: 323, distance: 91.8
click at [803, 323] on td "14,500.00" at bounding box center [821, 332] width 176 height 50
copy td "14,500.00"
